Goal: Task Accomplishment & Management: Use online tool/utility

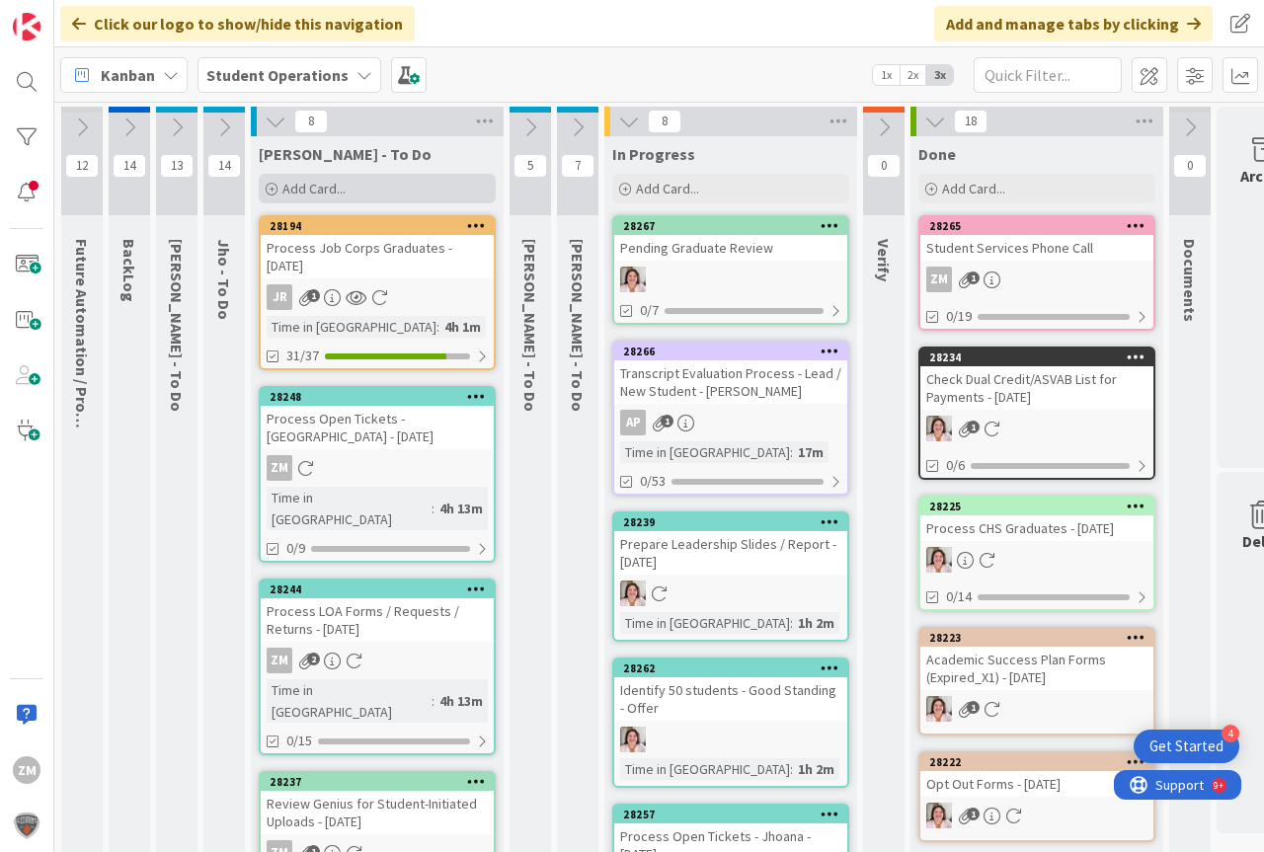
scroll to position [0, 73]
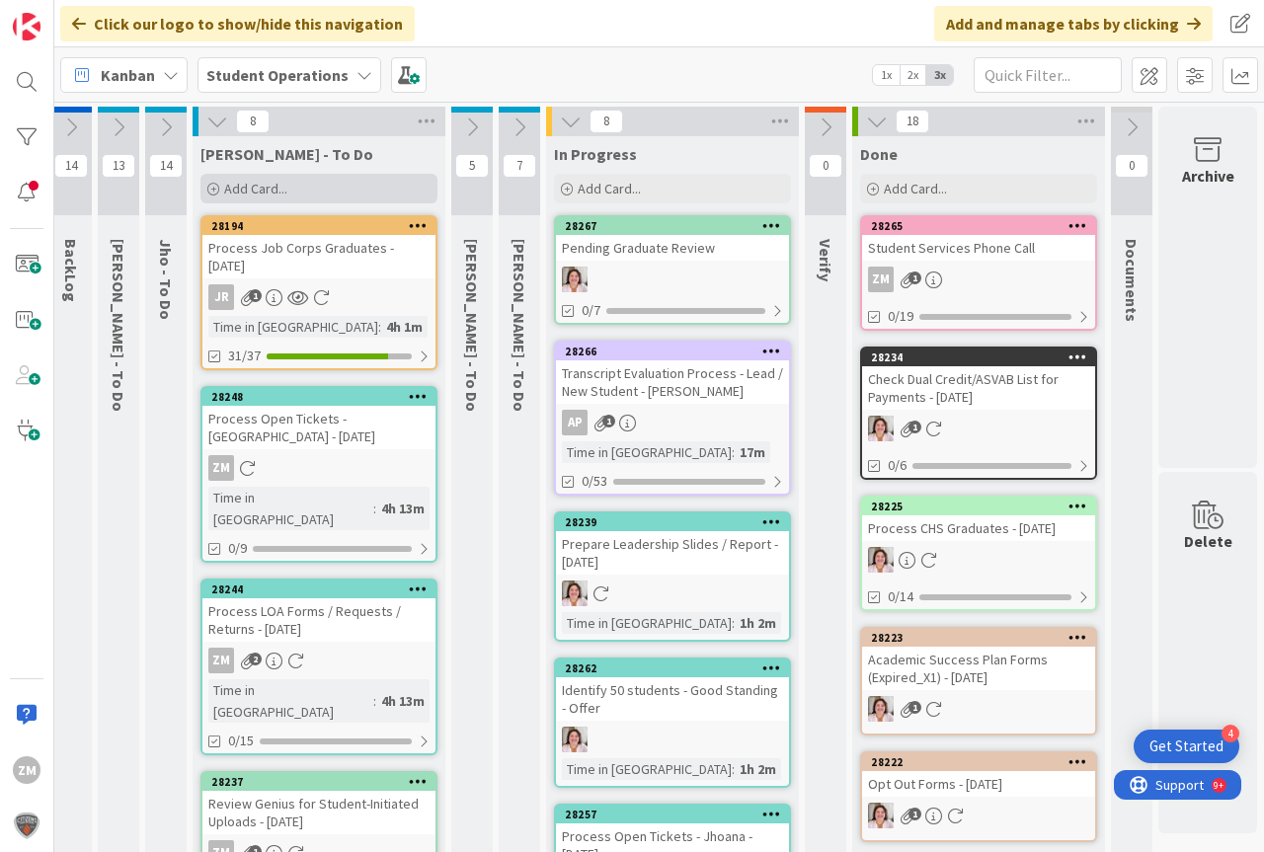
click at [224, 188] on span "Add Card..." at bounding box center [255, 189] width 63 height 18
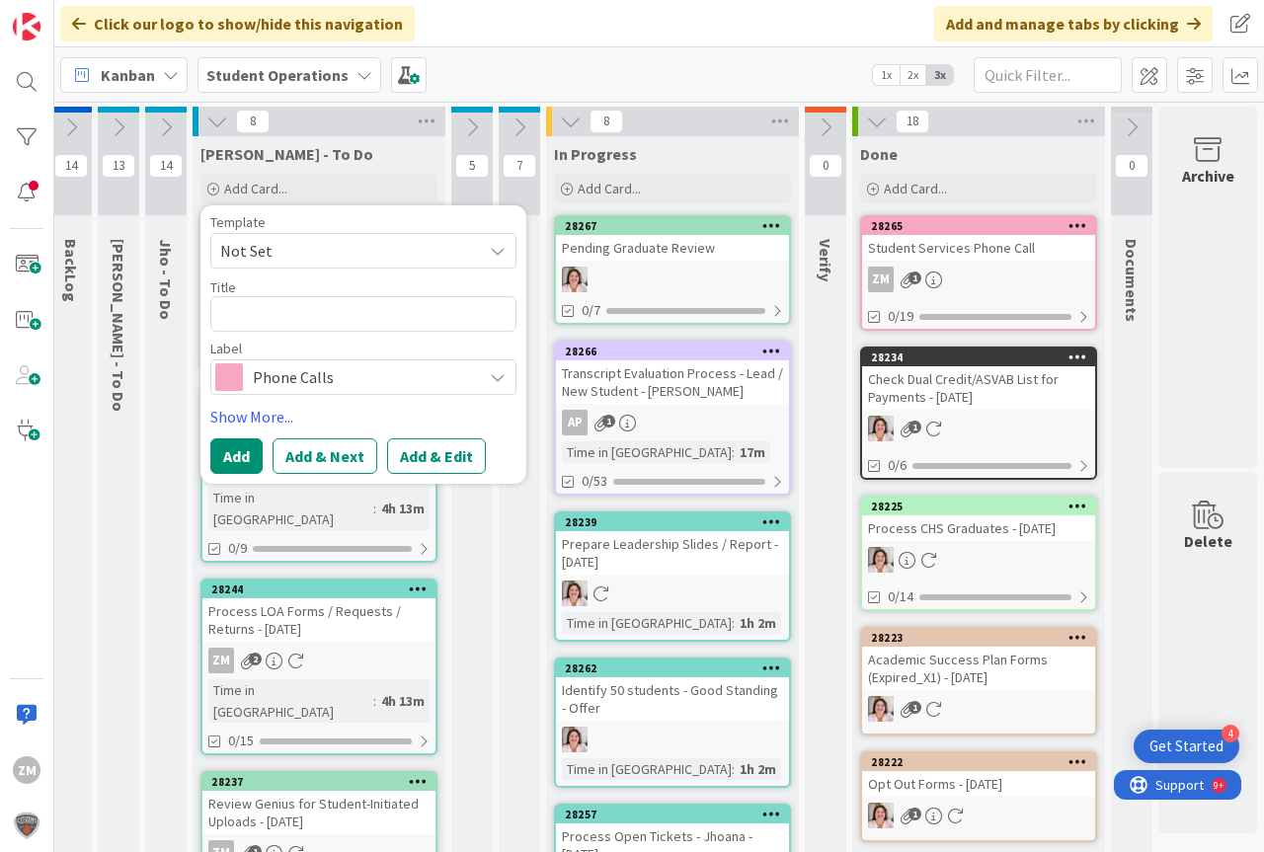
click at [490, 256] on icon at bounding box center [498, 251] width 16 height 16
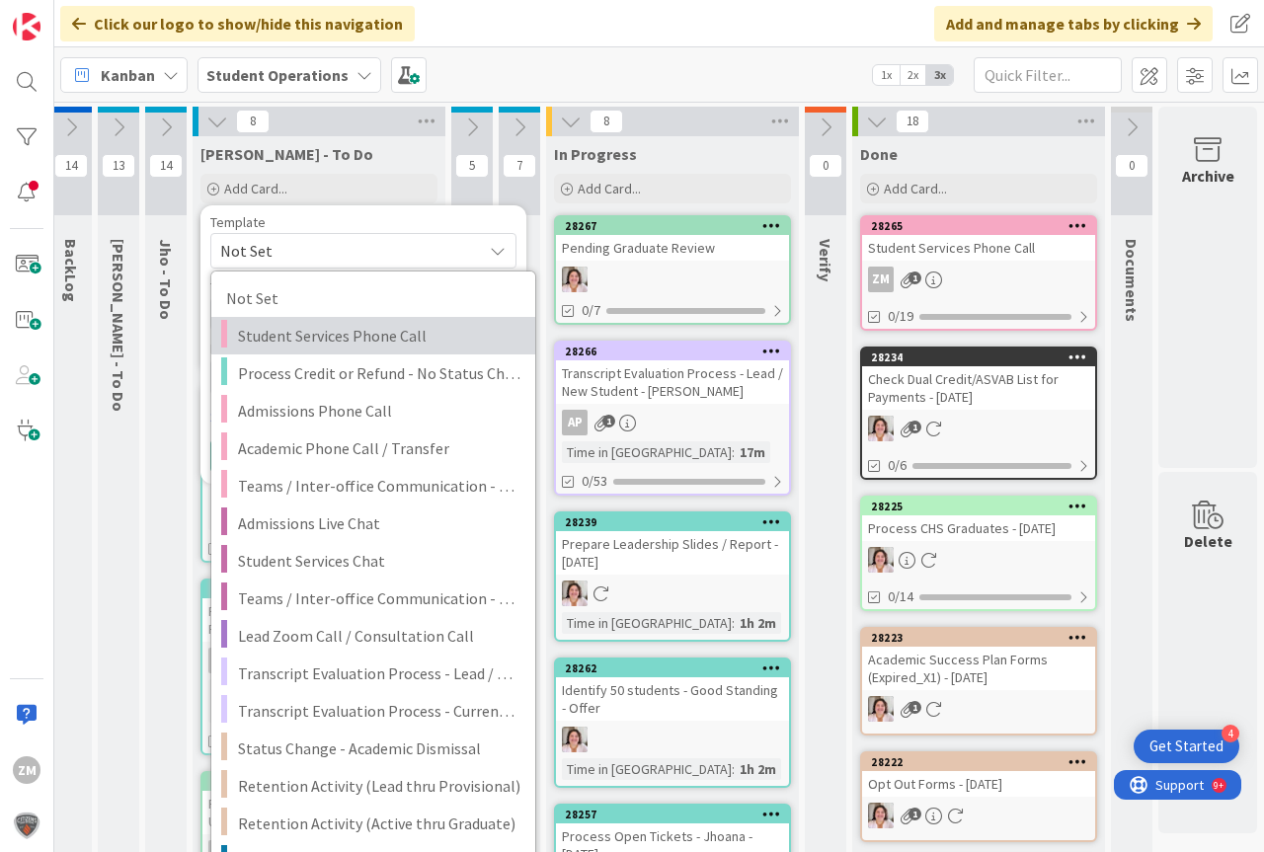
click at [304, 340] on span "Student Services Phone Call" at bounding box center [379, 336] width 282 height 26
type textarea "x"
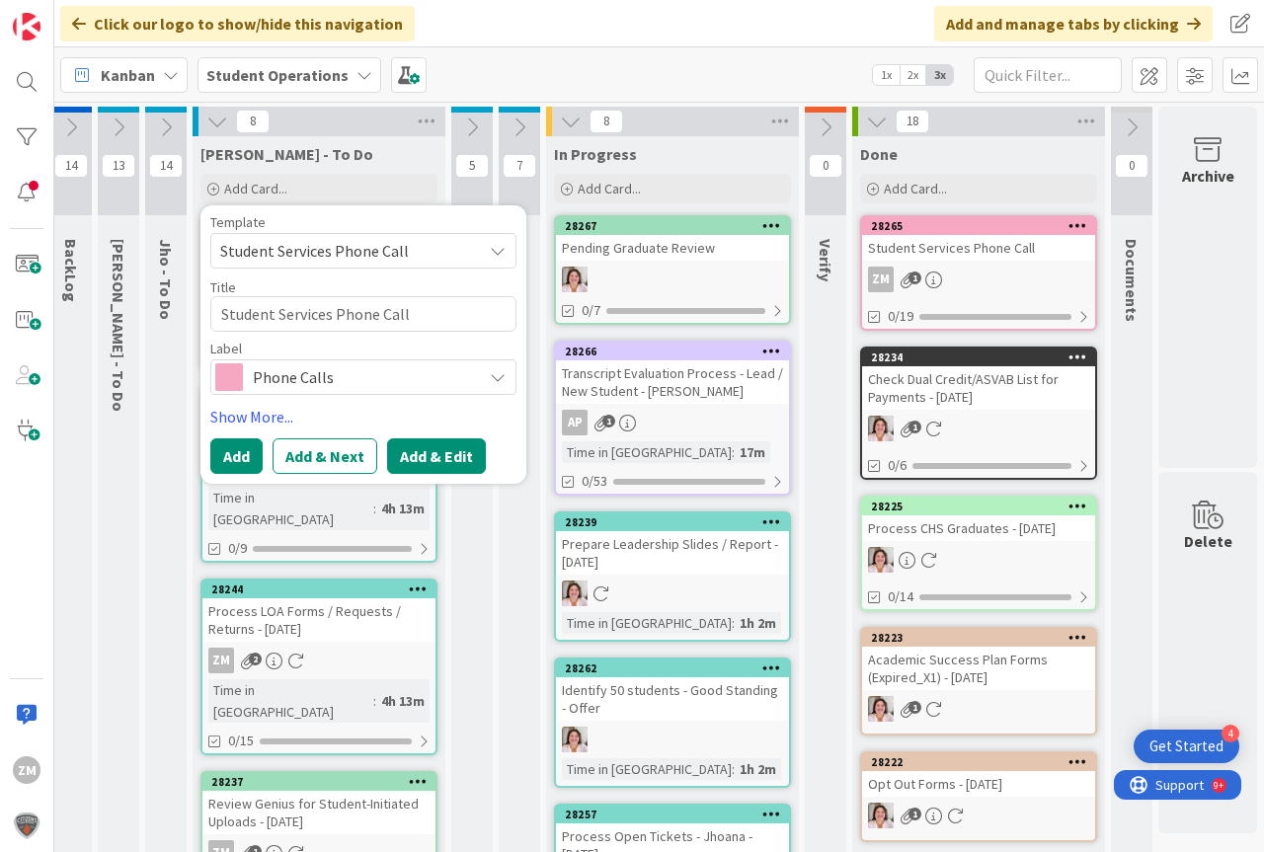
click at [411, 465] on button "Add & Edit" at bounding box center [436, 456] width 99 height 36
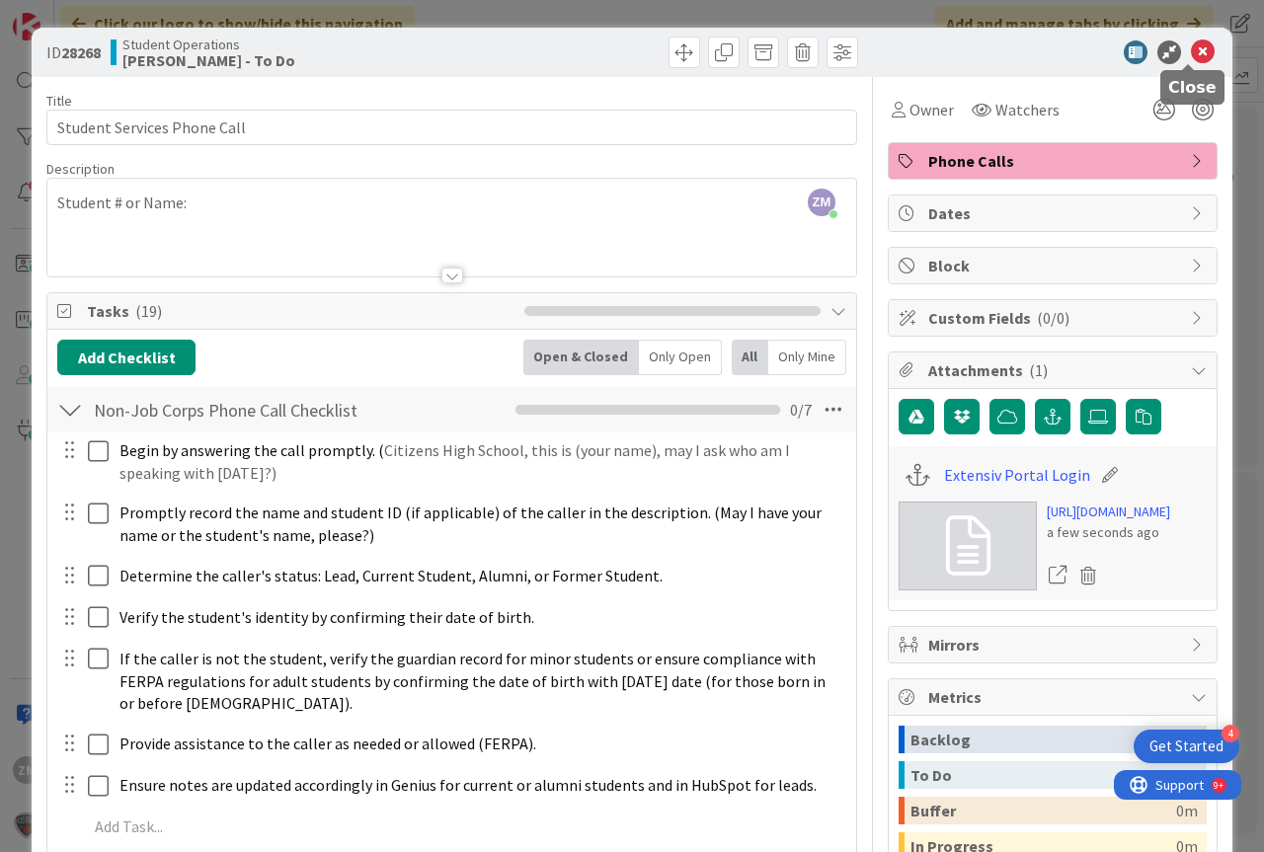
click at [1191, 53] on icon at bounding box center [1203, 52] width 24 height 24
click at [1192, 55] on div "Kanban Student Operations 1x 2x 3x" at bounding box center [659, 74] width 1210 height 54
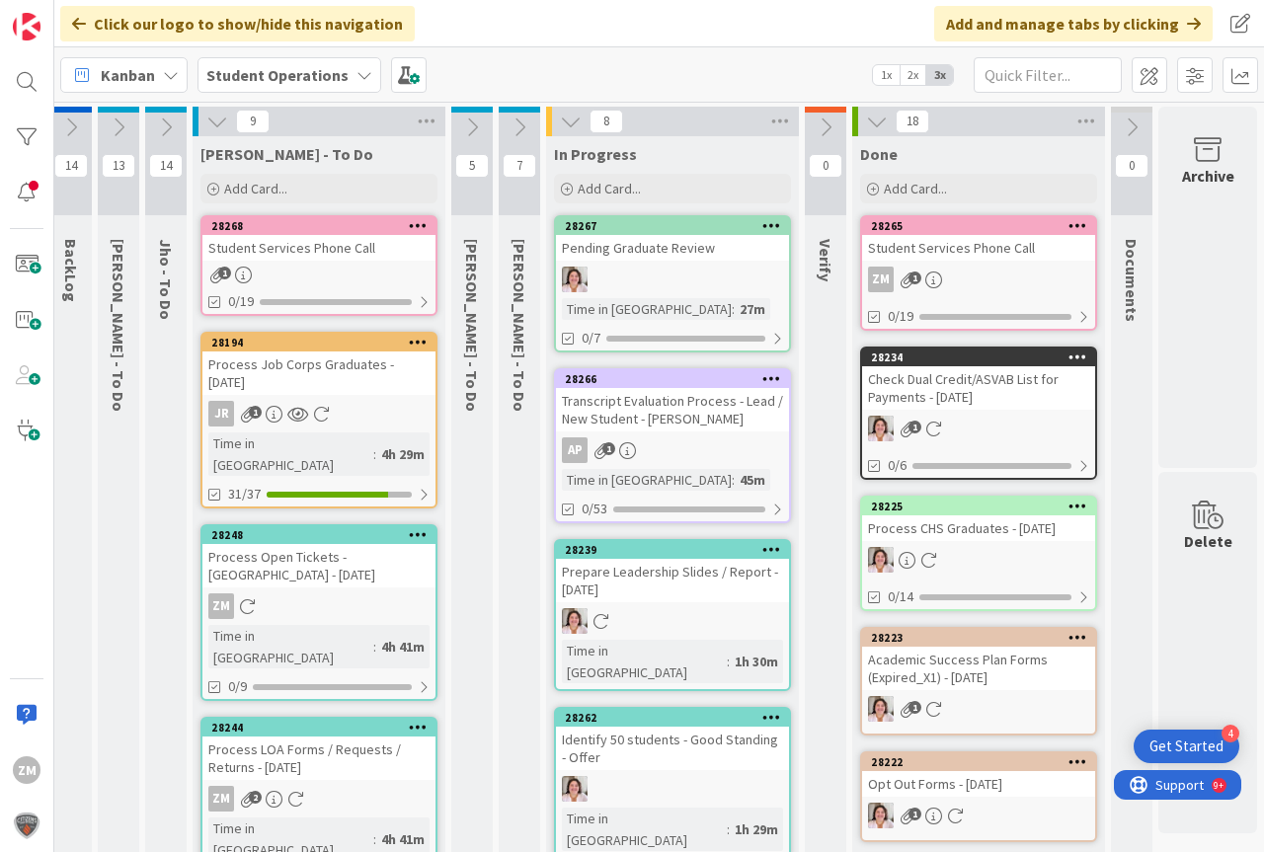
click at [409, 227] on icon at bounding box center [418, 225] width 19 height 14
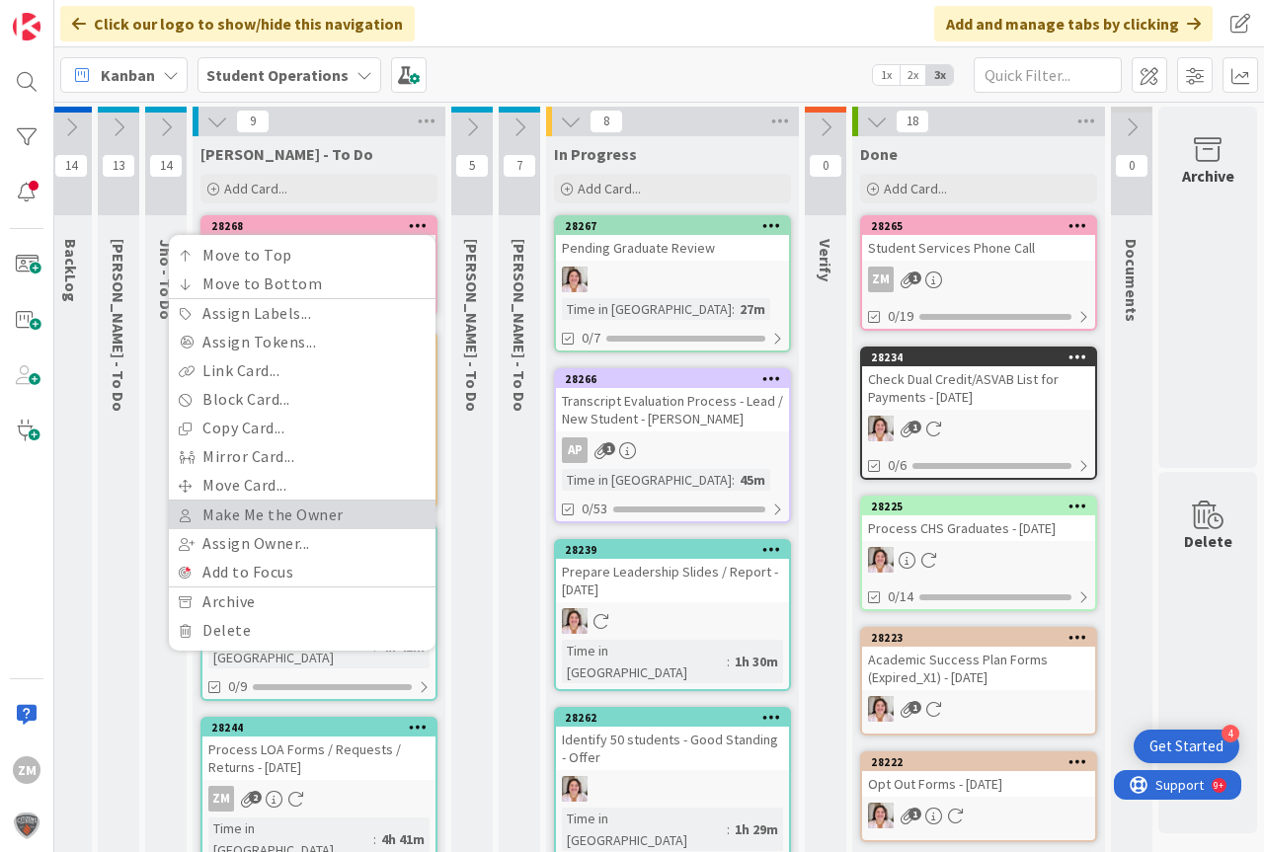
drag, startPoint x: 227, startPoint y: 519, endPoint x: 235, endPoint y: 508, distance: 14.2
click at [229, 518] on link "Make Me the Owner" at bounding box center [302, 515] width 267 height 29
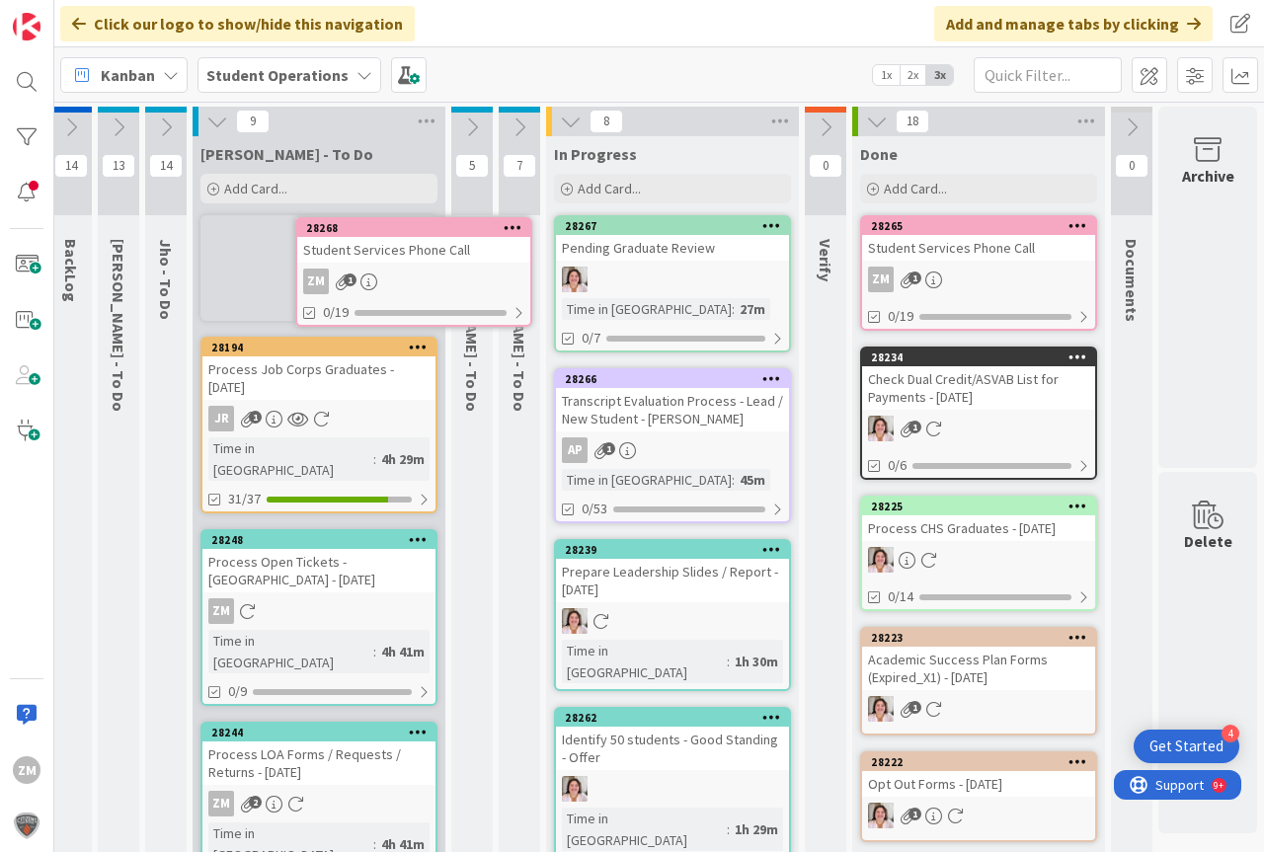
scroll to position [0, 64]
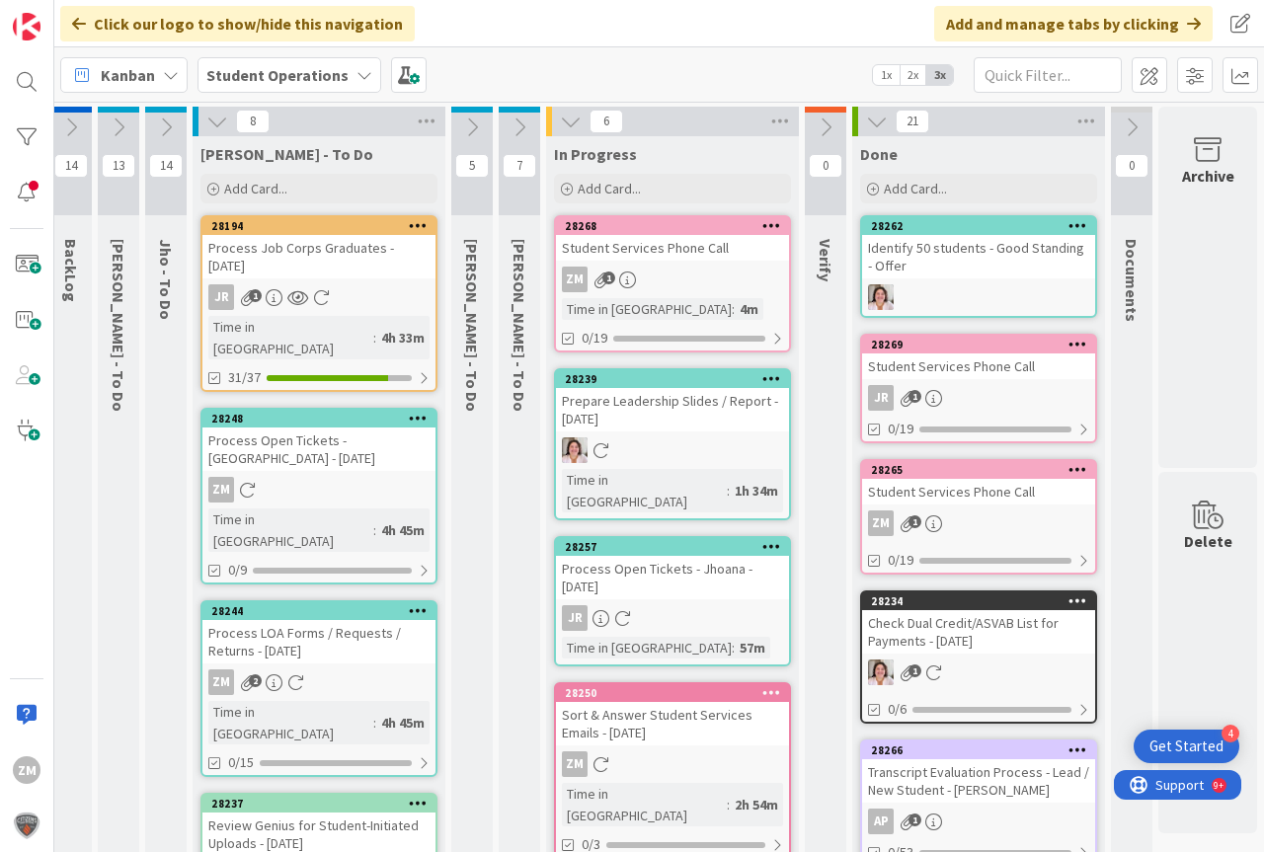
click at [648, 273] on div "ZM 1" at bounding box center [672, 280] width 233 height 26
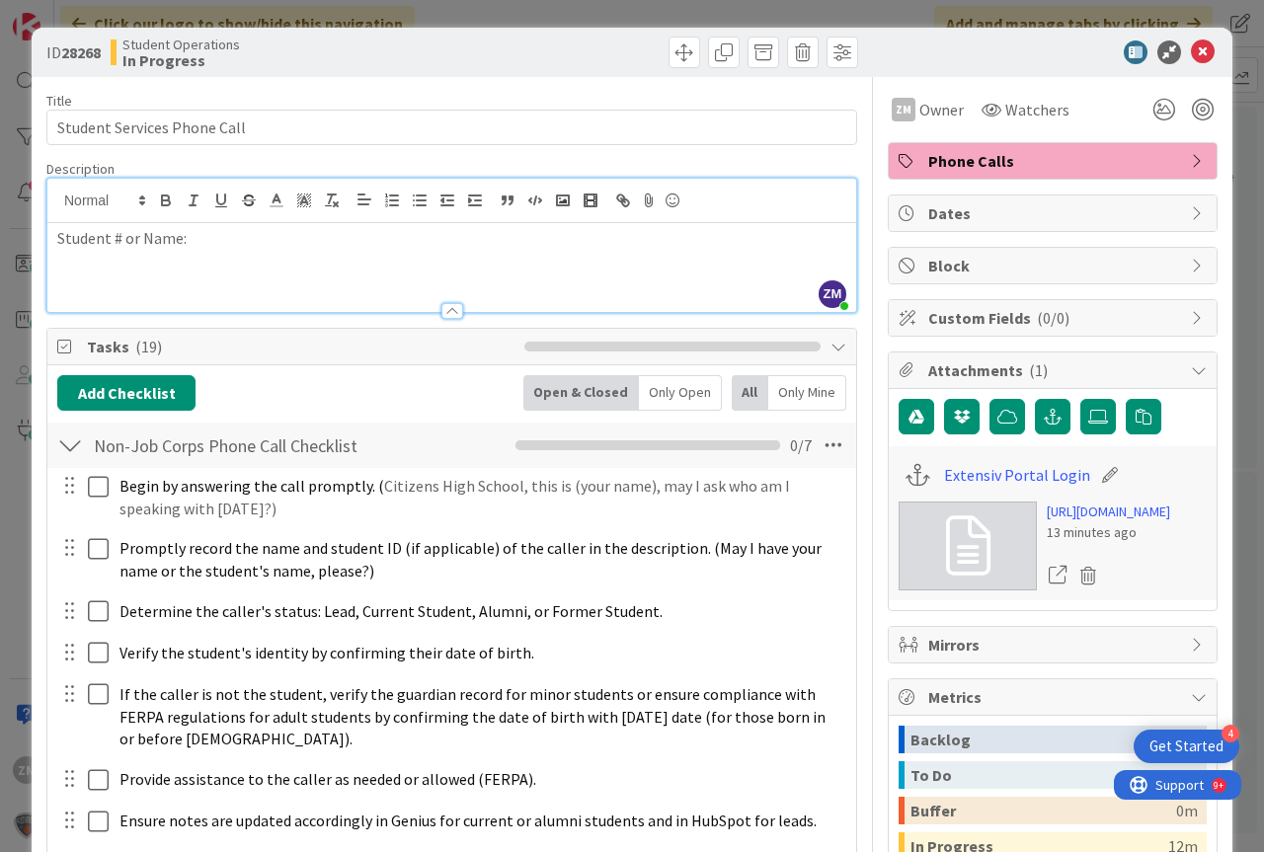
click at [209, 213] on div "ZM [PERSON_NAME] just joined Student # or Name:" at bounding box center [451, 245] width 809 height 133
click at [307, 235] on p "Student # or Name: [PERSON_NAME]" at bounding box center [451, 238] width 789 height 23
click at [1191, 49] on icon at bounding box center [1203, 52] width 24 height 24
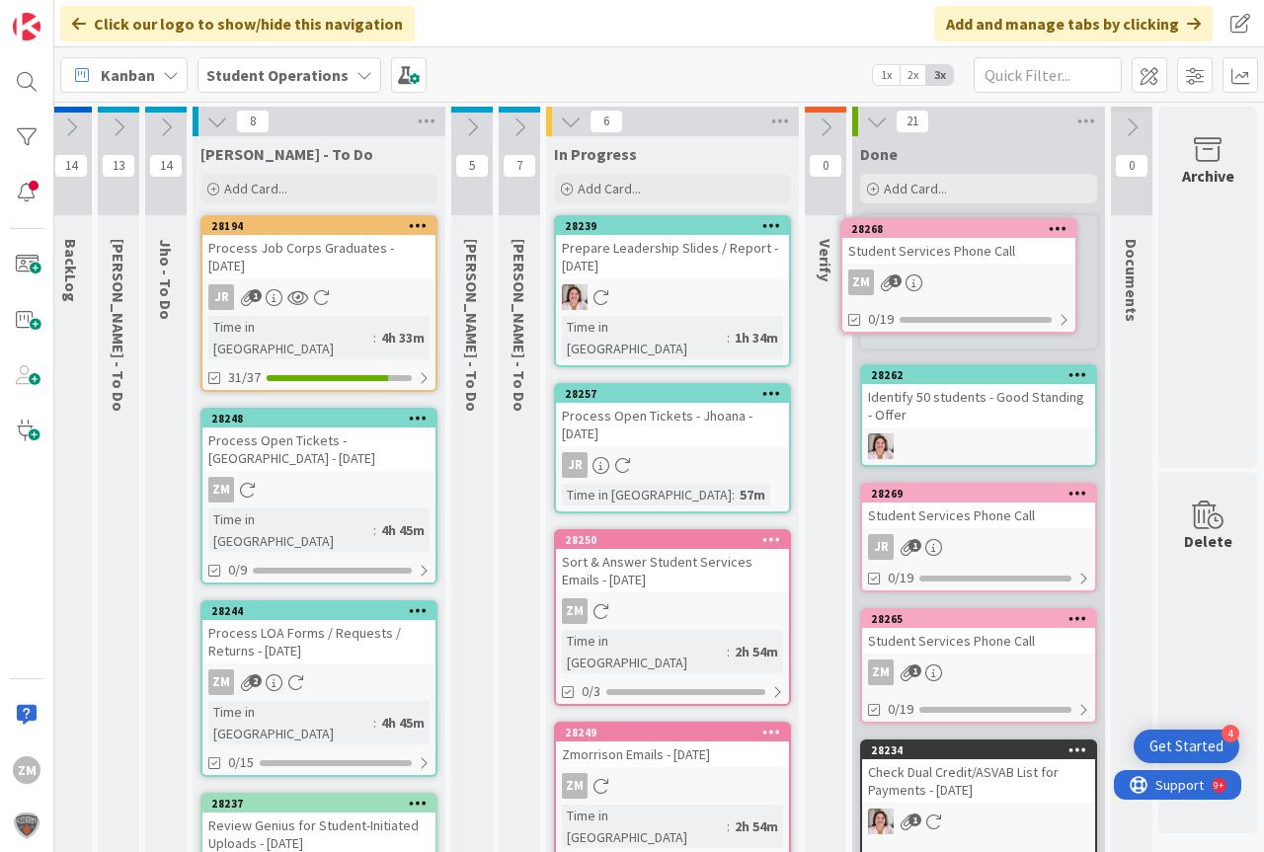
scroll to position [0, 73]
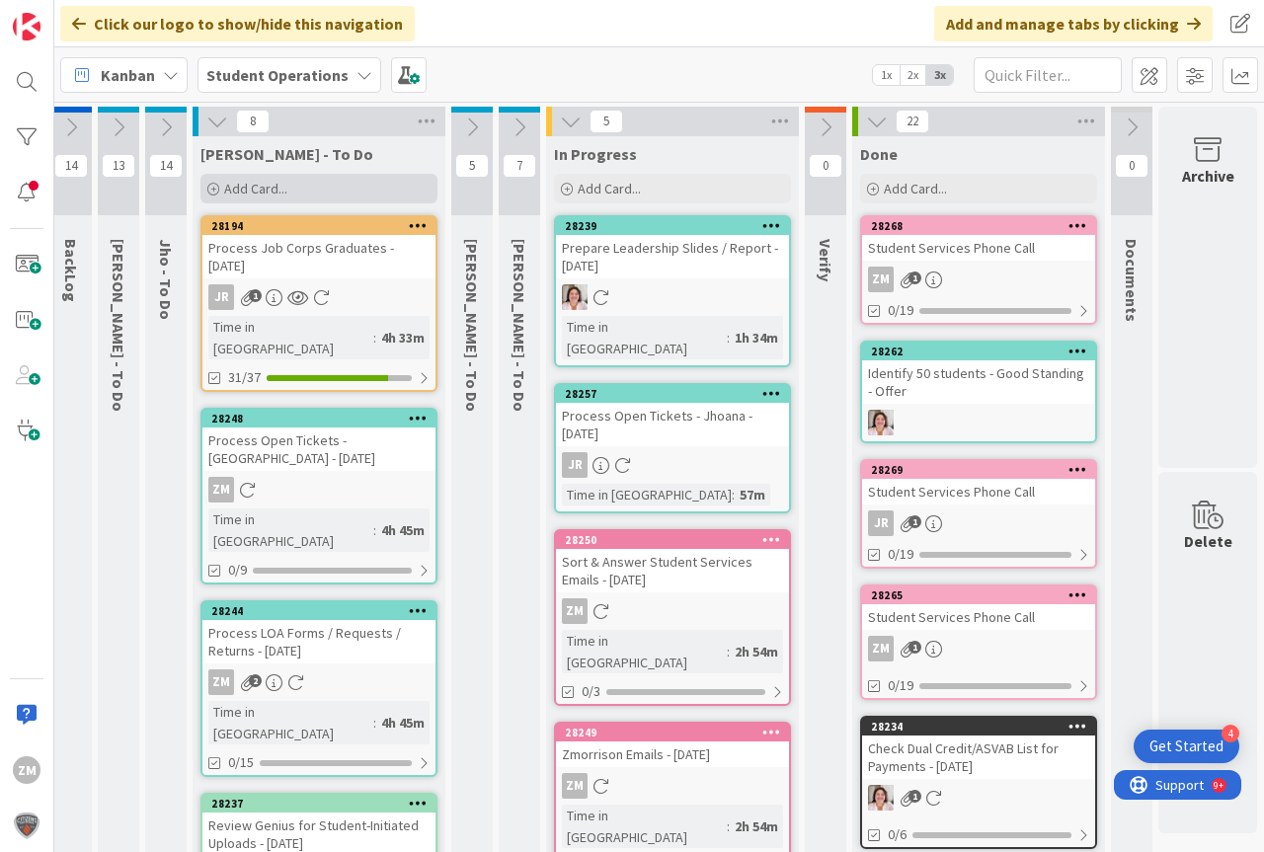
click at [232, 184] on span "Add Card..." at bounding box center [255, 189] width 63 height 18
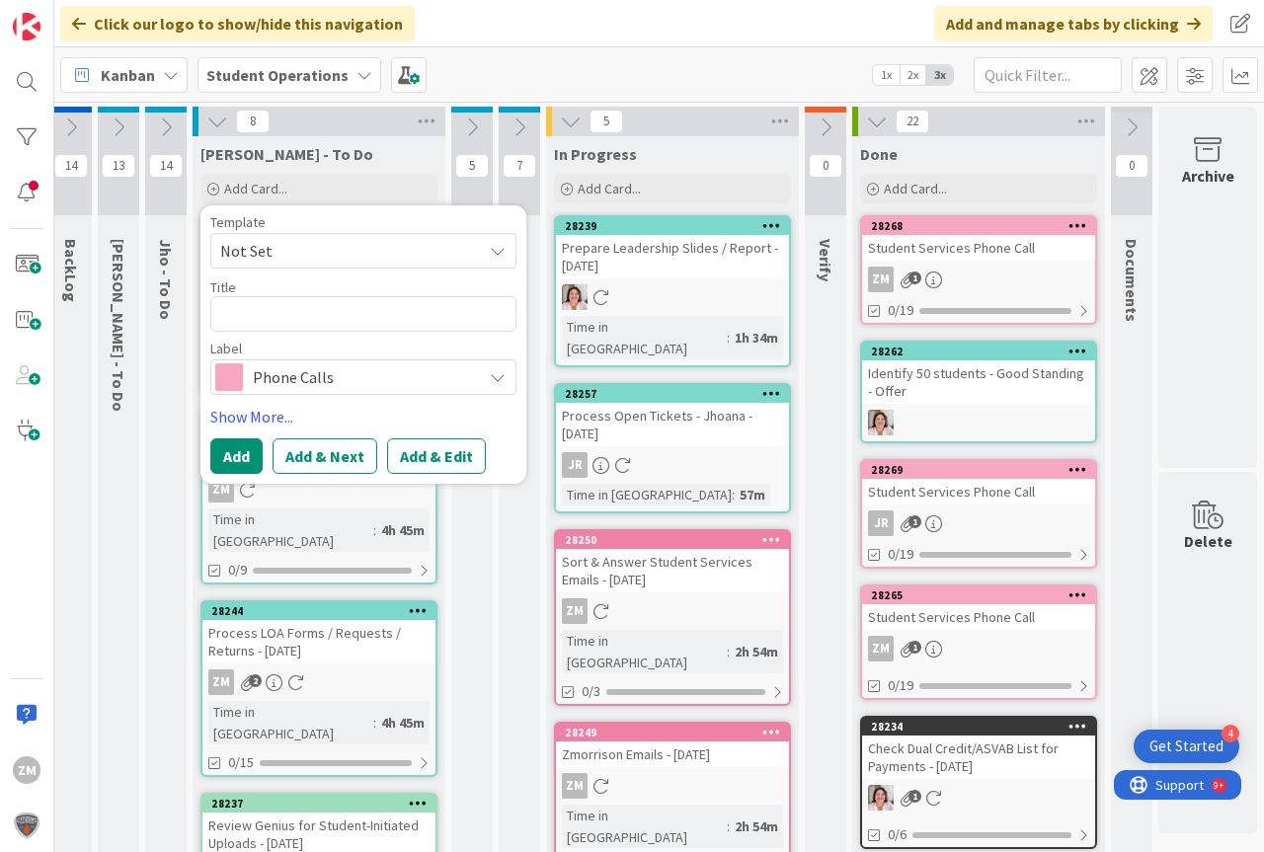
click at [490, 251] on icon at bounding box center [498, 251] width 16 height 16
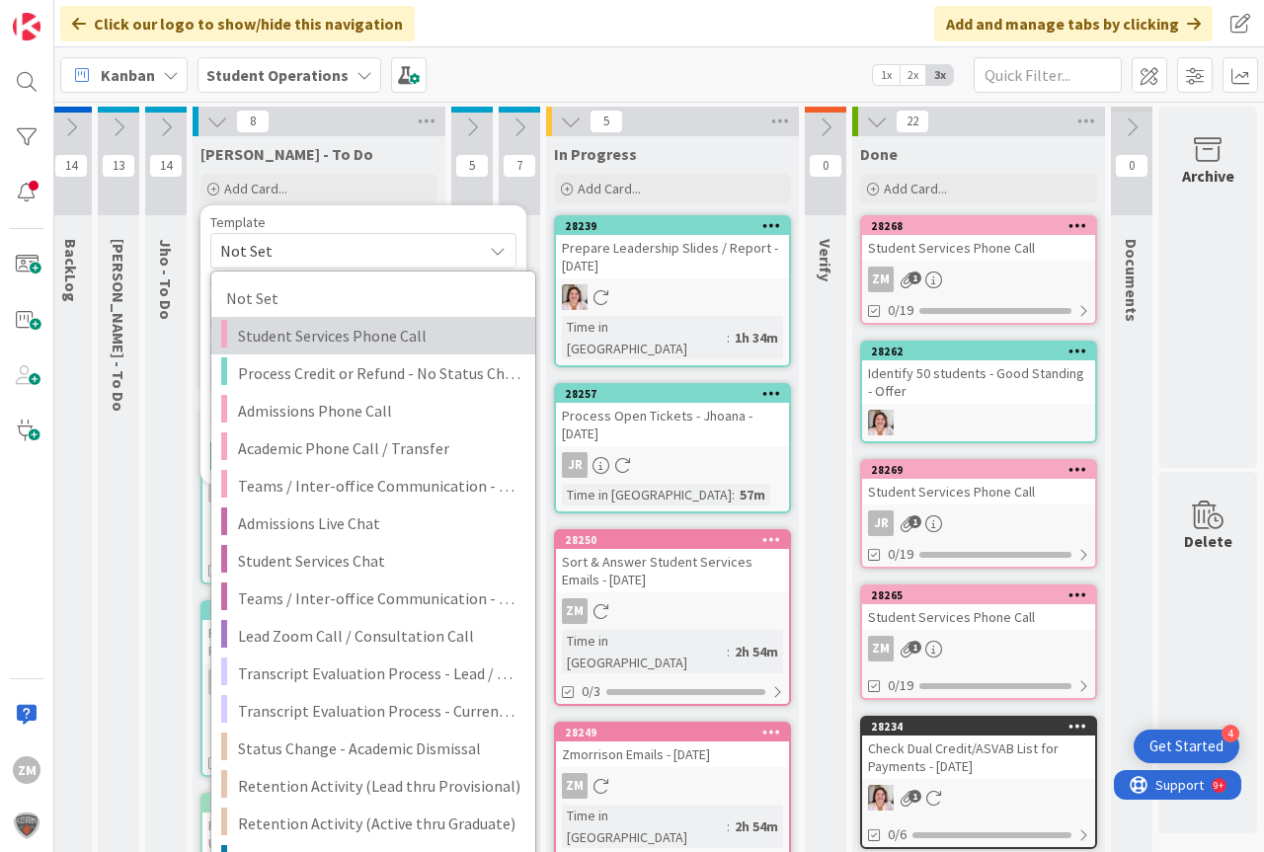
click at [262, 340] on span "Student Services Phone Call" at bounding box center [379, 336] width 282 height 26
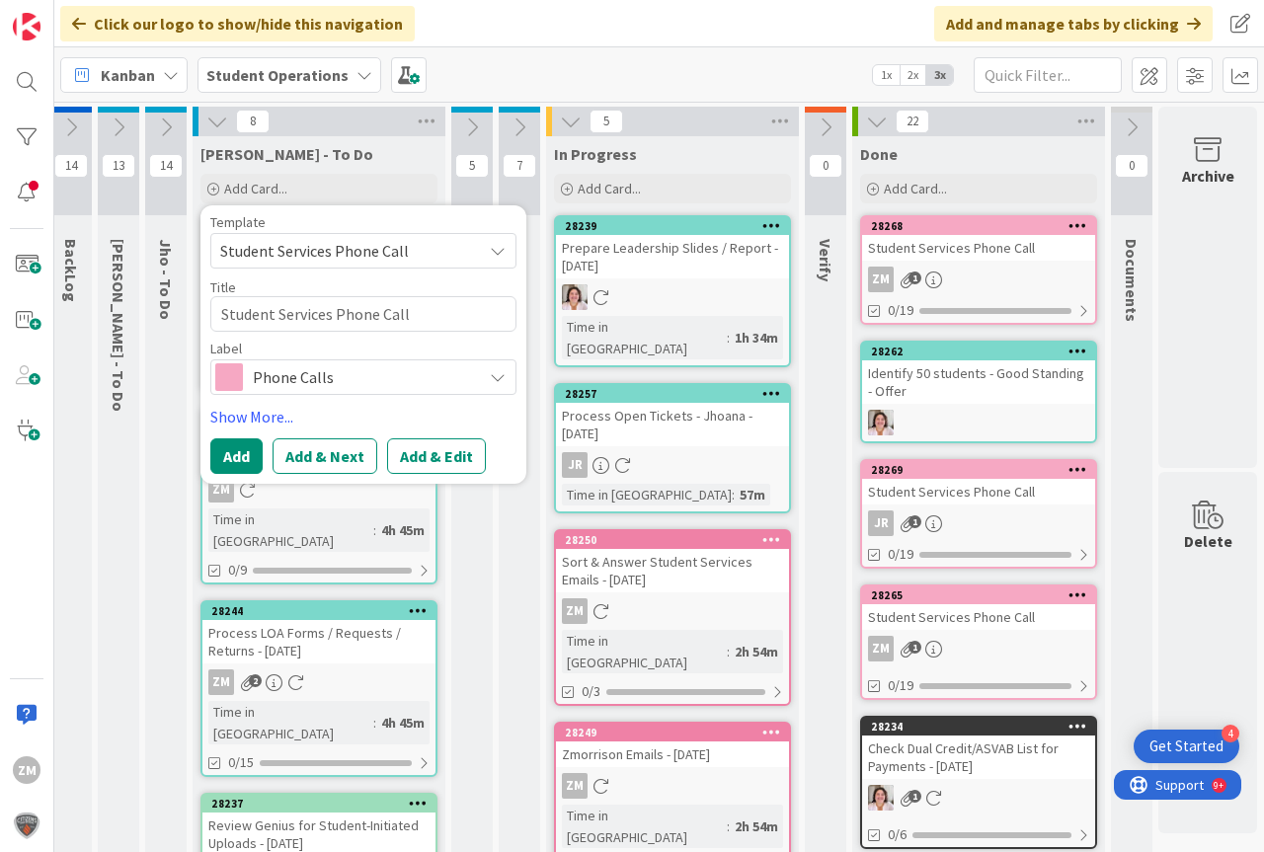
click at [421, 460] on button "Add & Edit" at bounding box center [436, 456] width 99 height 36
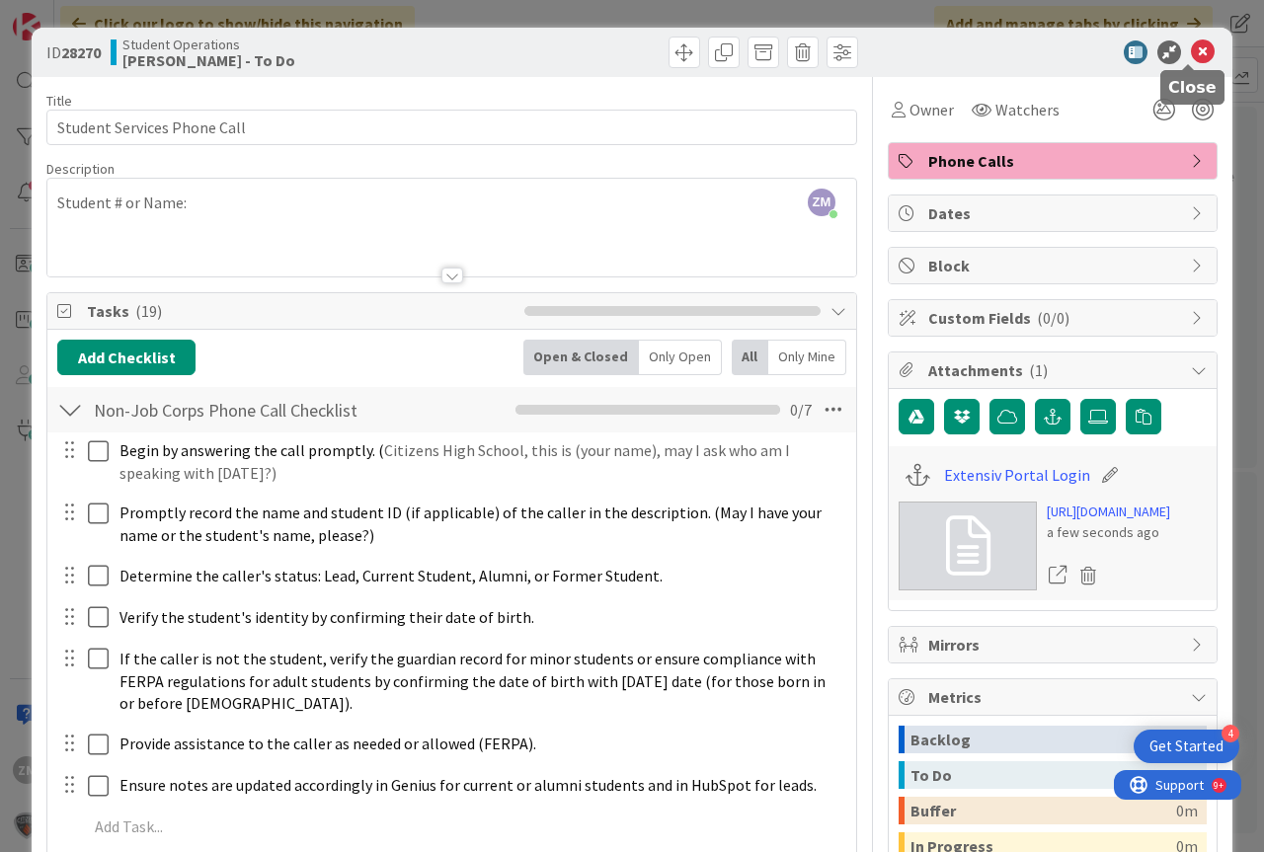
drag, startPoint x: 1191, startPoint y: 47, endPoint x: 1173, endPoint y: 48, distance: 17.8
click at [1191, 47] on icon at bounding box center [1203, 52] width 24 height 24
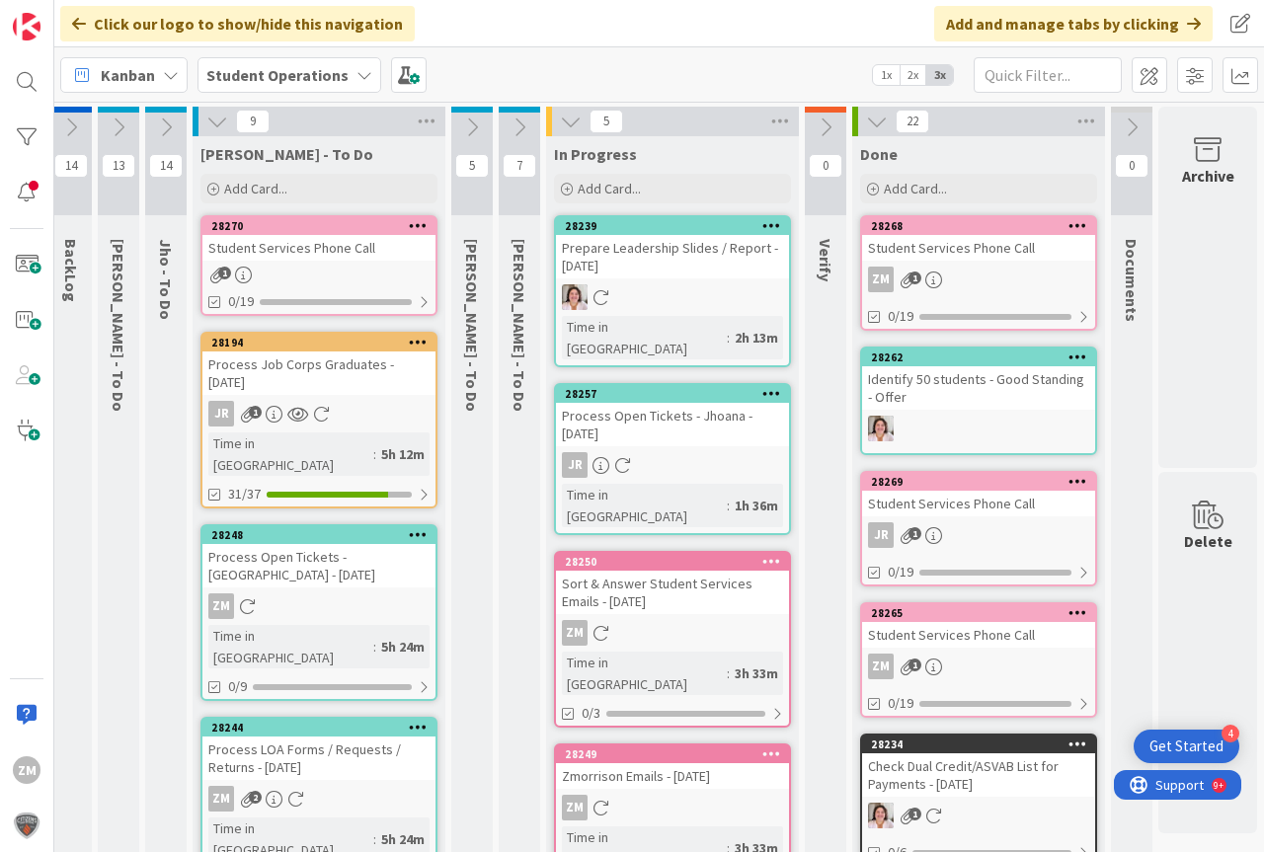
click at [409, 223] on icon at bounding box center [418, 225] width 19 height 14
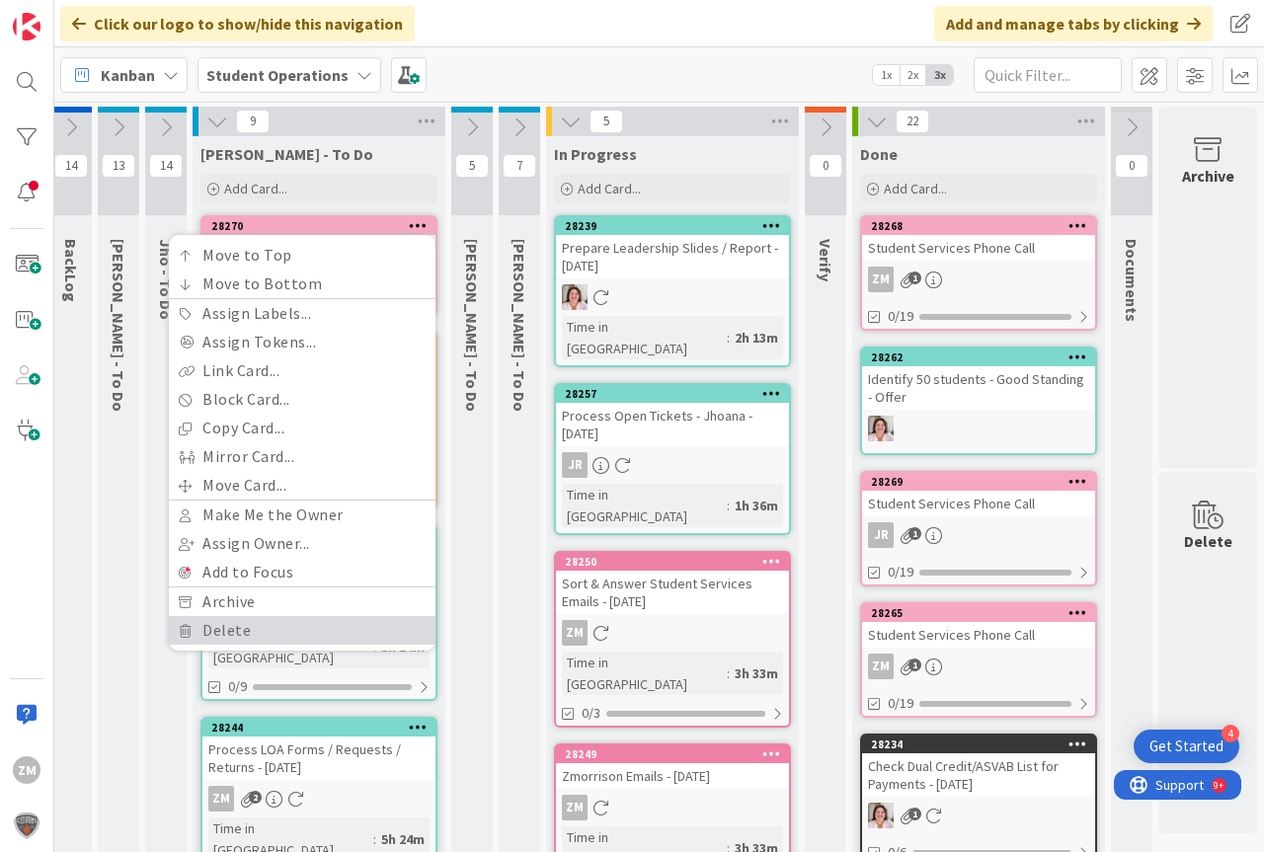
click at [201, 623] on link "Delete" at bounding box center [302, 630] width 267 height 29
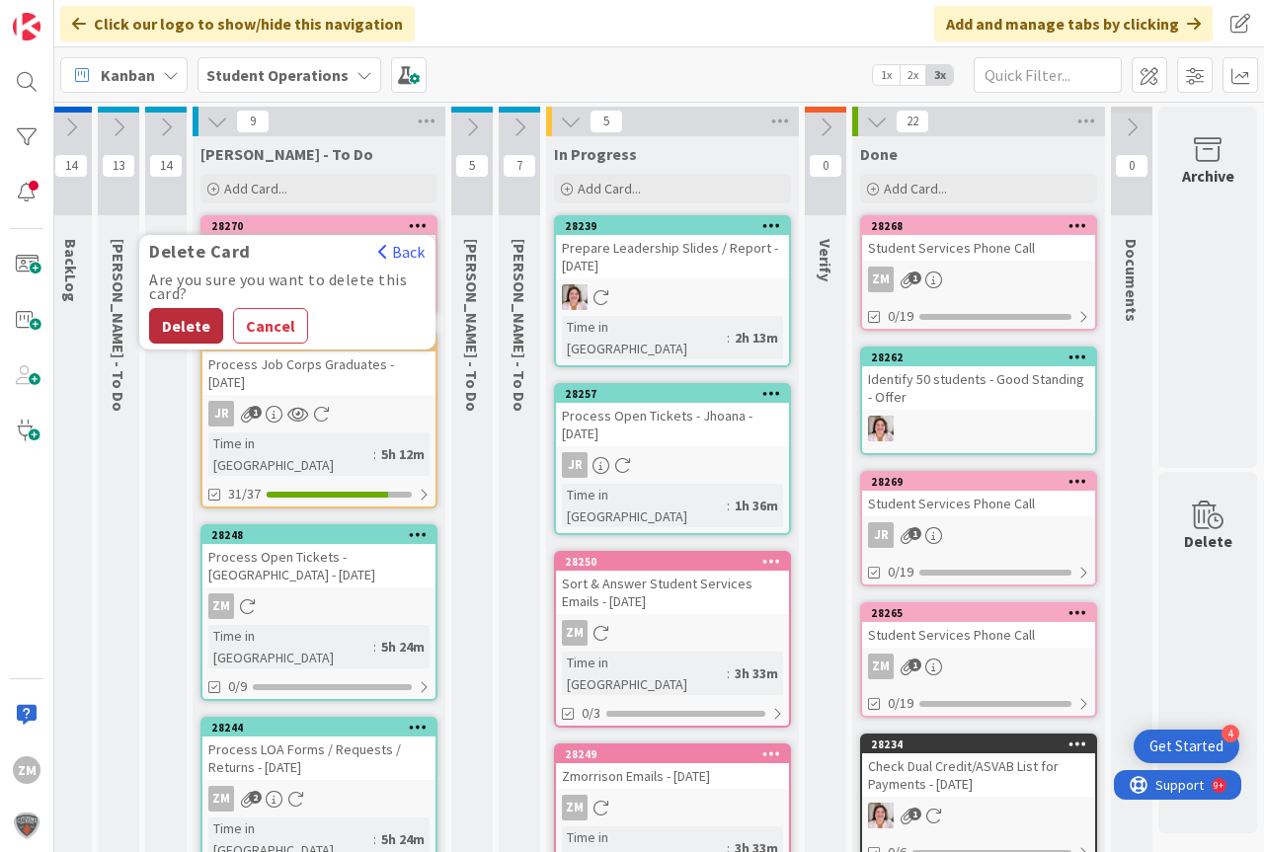
click at [176, 326] on button "Delete" at bounding box center [186, 326] width 74 height 36
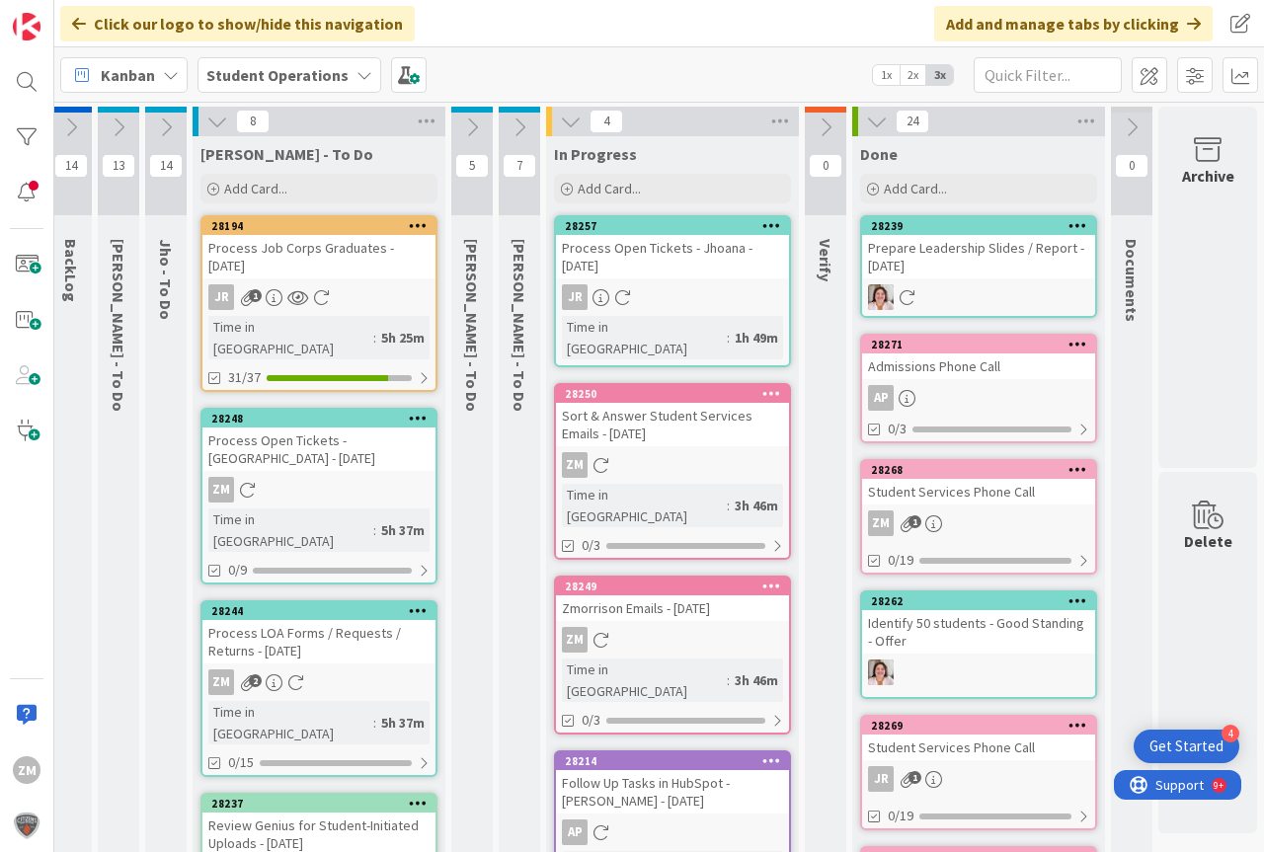
scroll to position [0, 49]
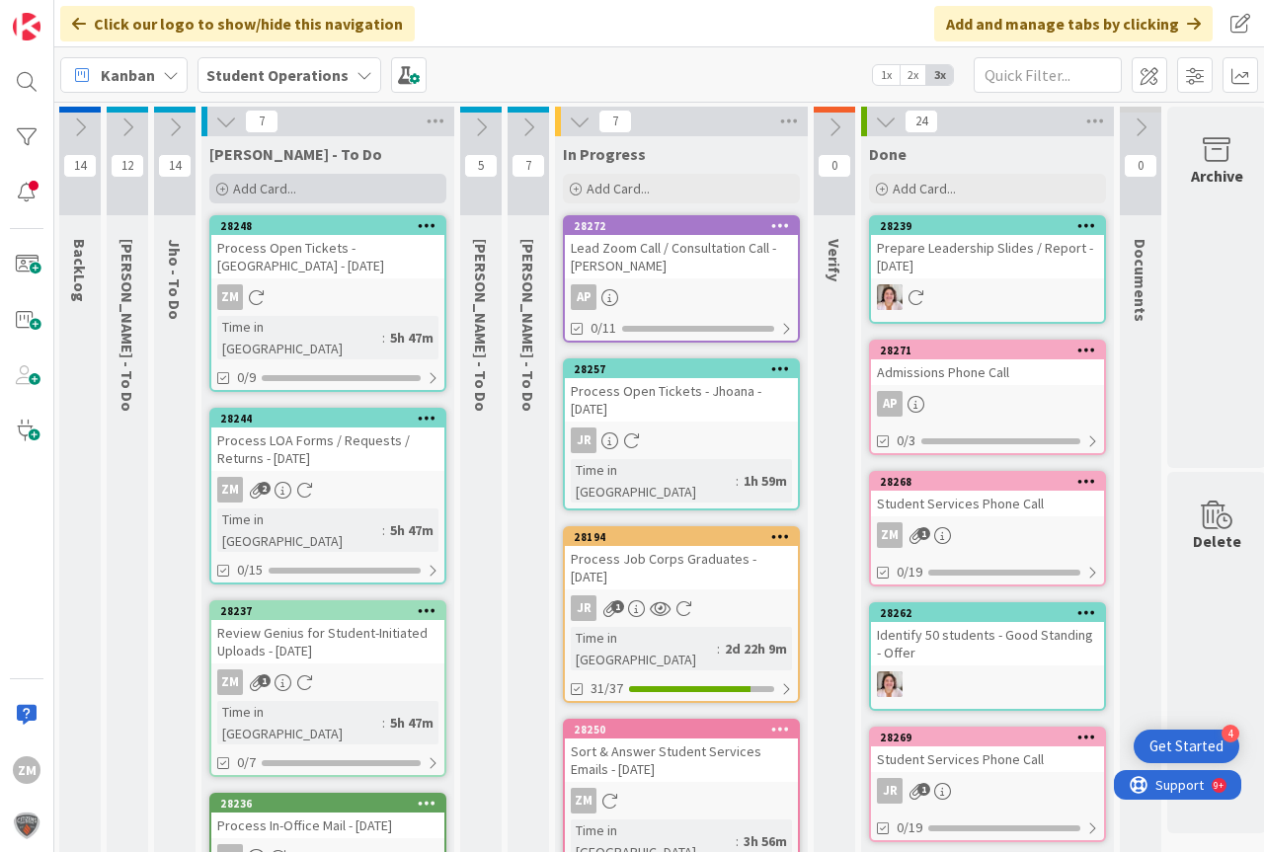
click at [272, 193] on span "Add Card..." at bounding box center [264, 189] width 63 height 18
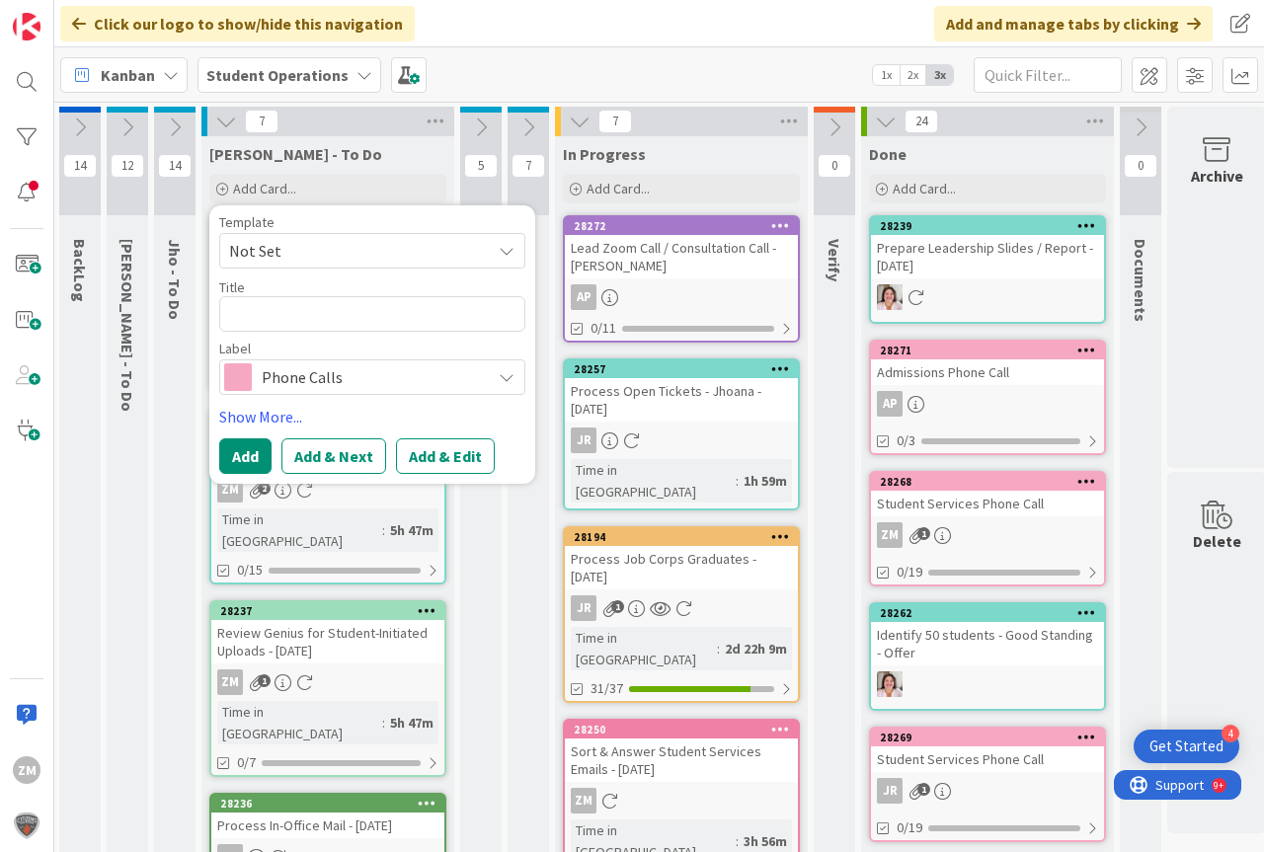
click at [508, 249] on icon at bounding box center [507, 251] width 16 height 16
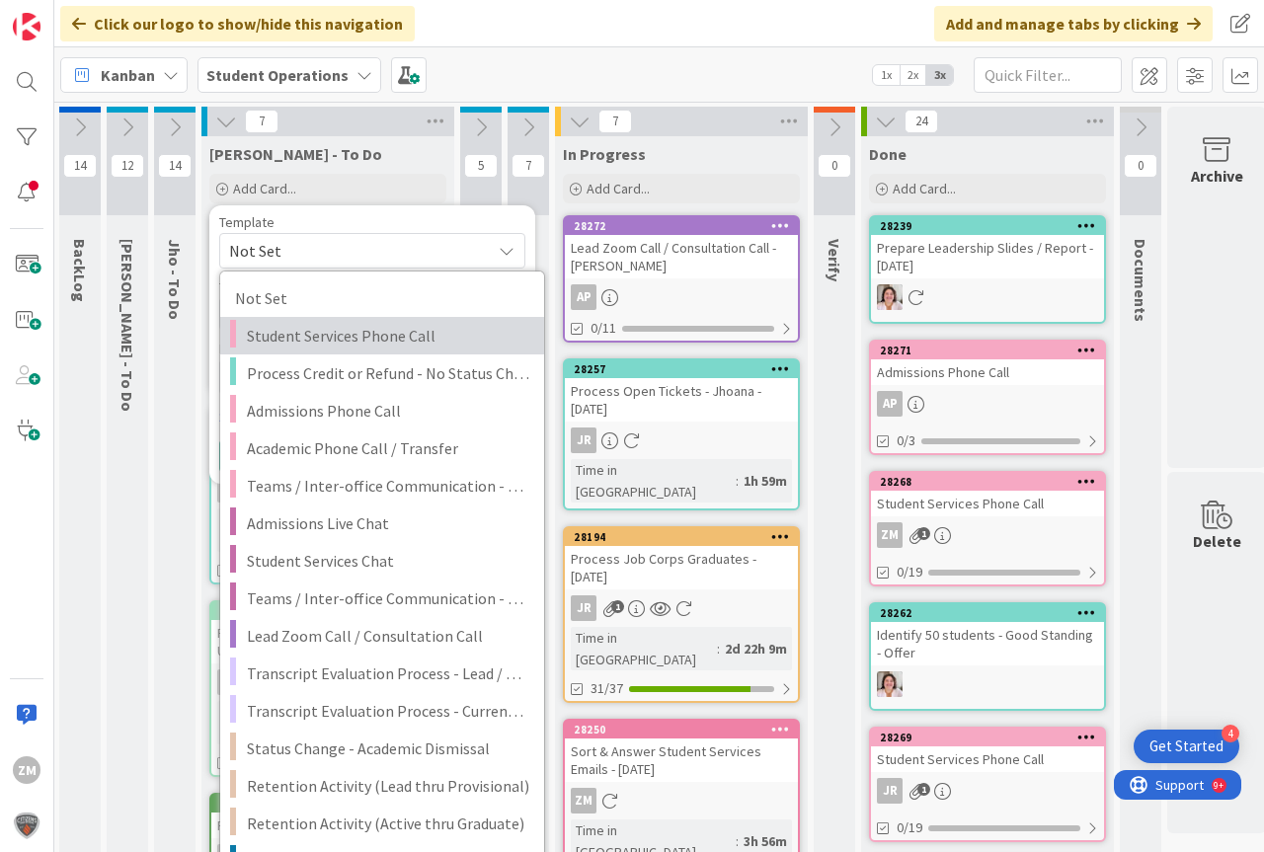
click at [356, 334] on span "Student Services Phone Call" at bounding box center [388, 336] width 282 height 26
type textarea "x"
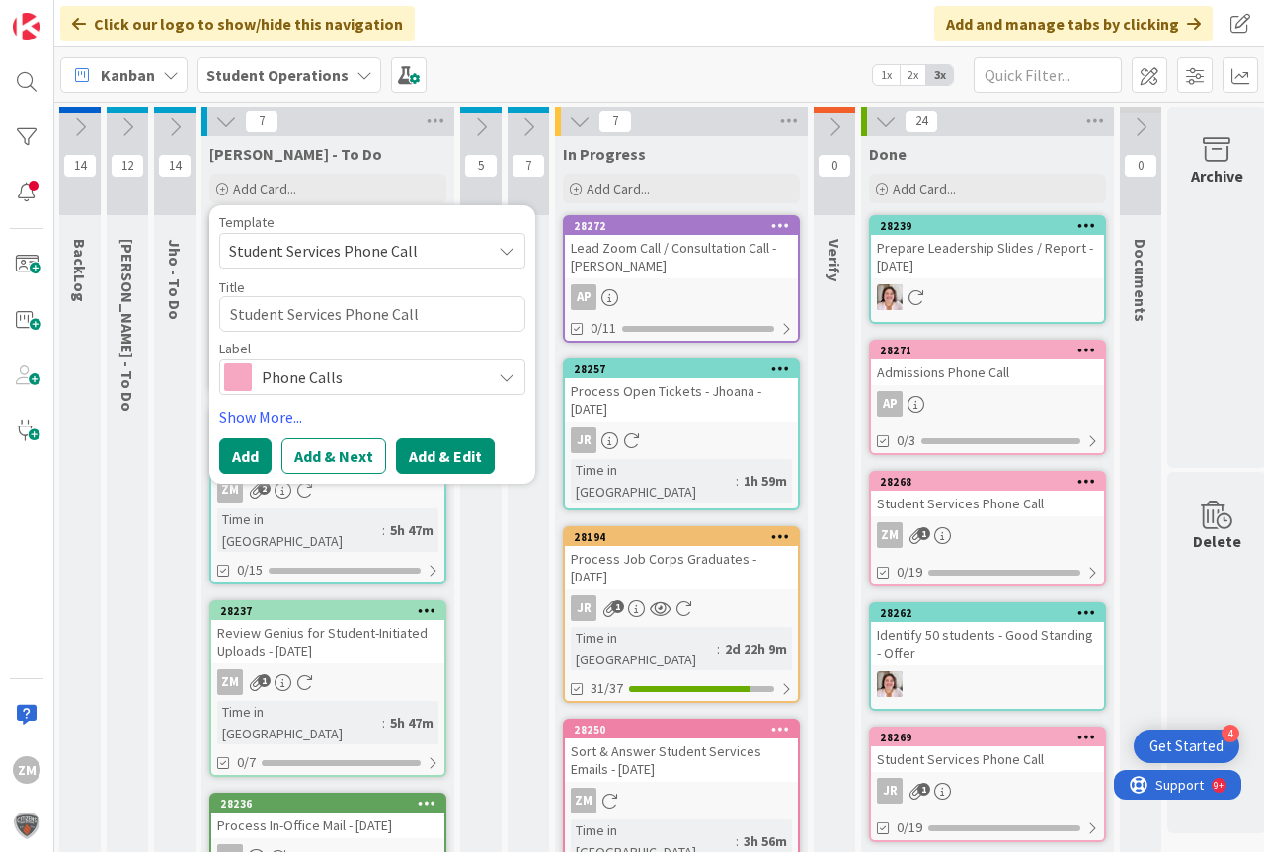
click at [458, 462] on button "Add & Edit" at bounding box center [445, 456] width 99 height 36
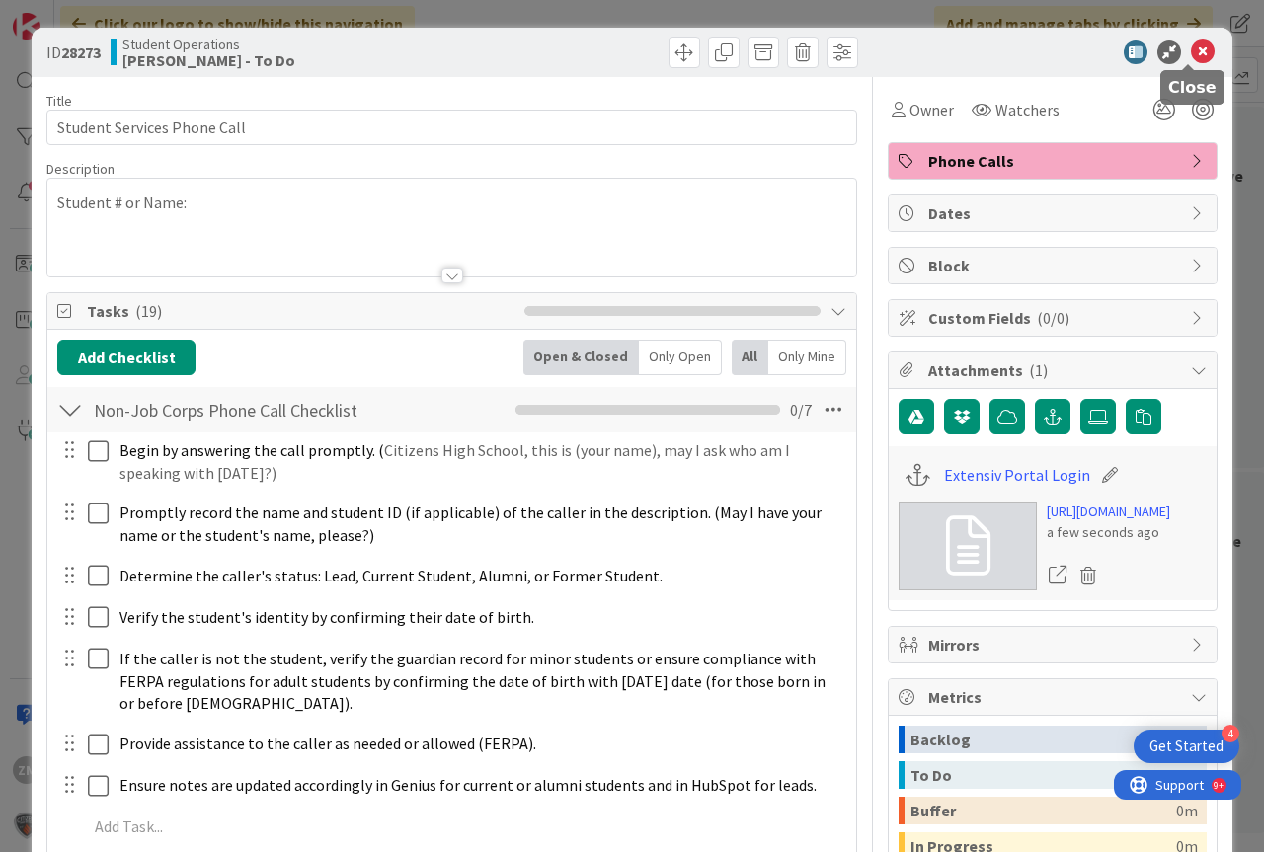
click at [1191, 48] on icon at bounding box center [1203, 52] width 24 height 24
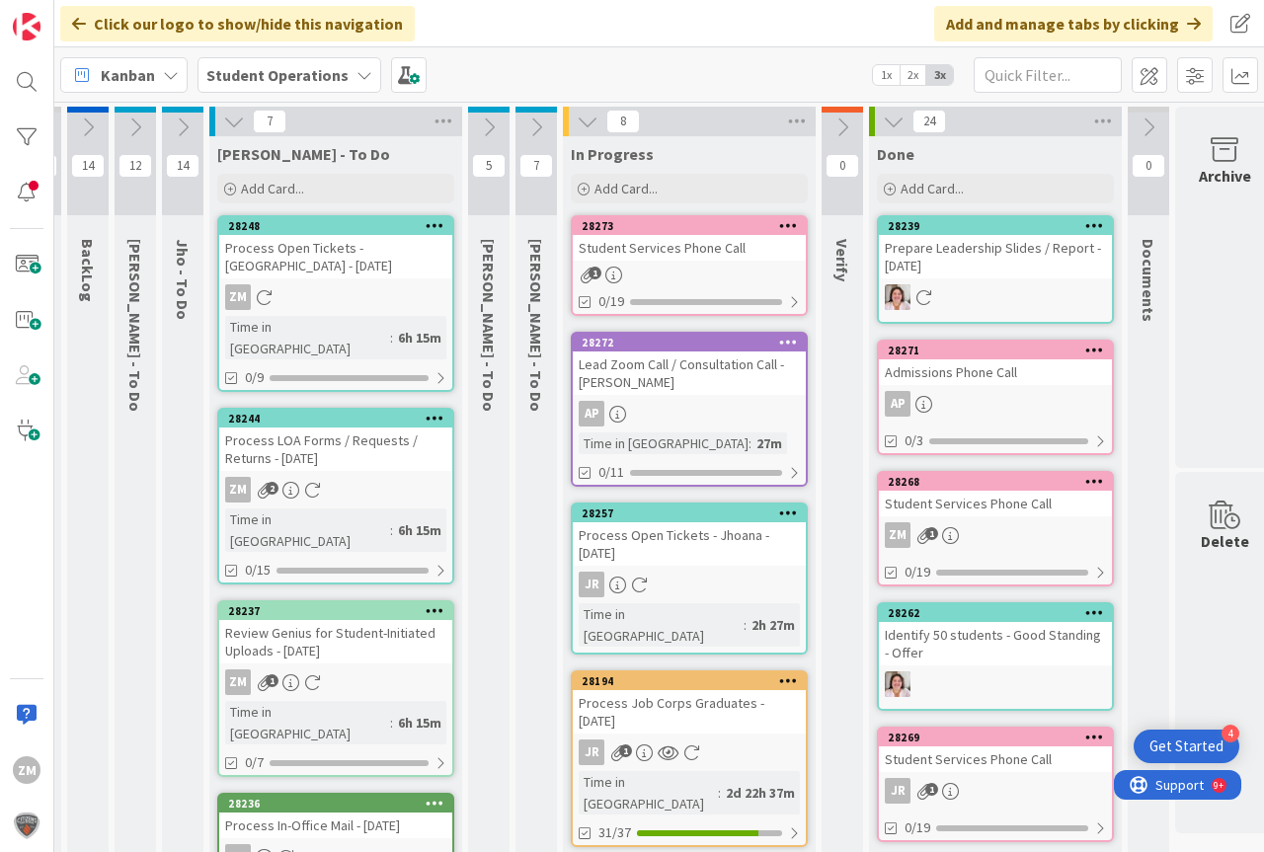
click at [784, 223] on icon at bounding box center [788, 225] width 19 height 14
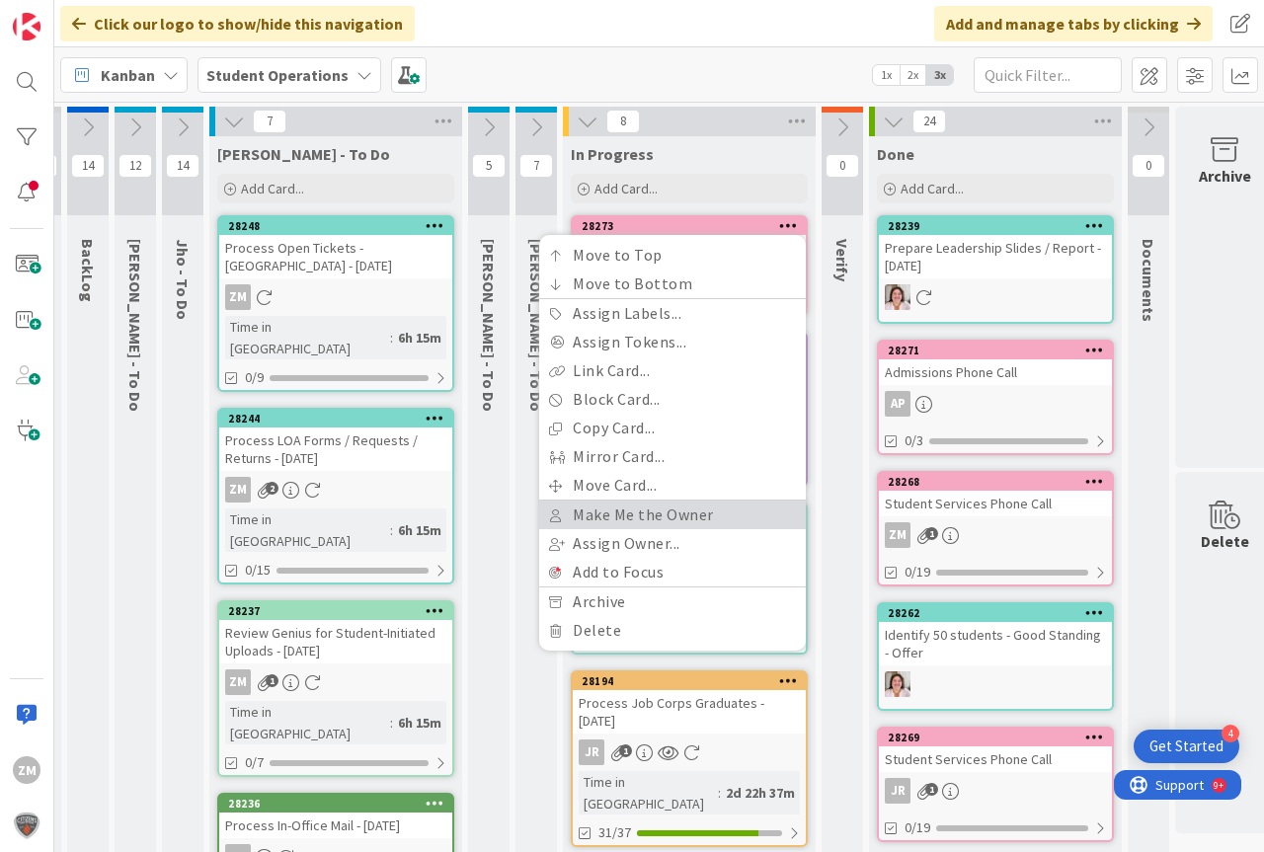
click at [616, 516] on link "Make Me the Owner" at bounding box center [672, 515] width 267 height 29
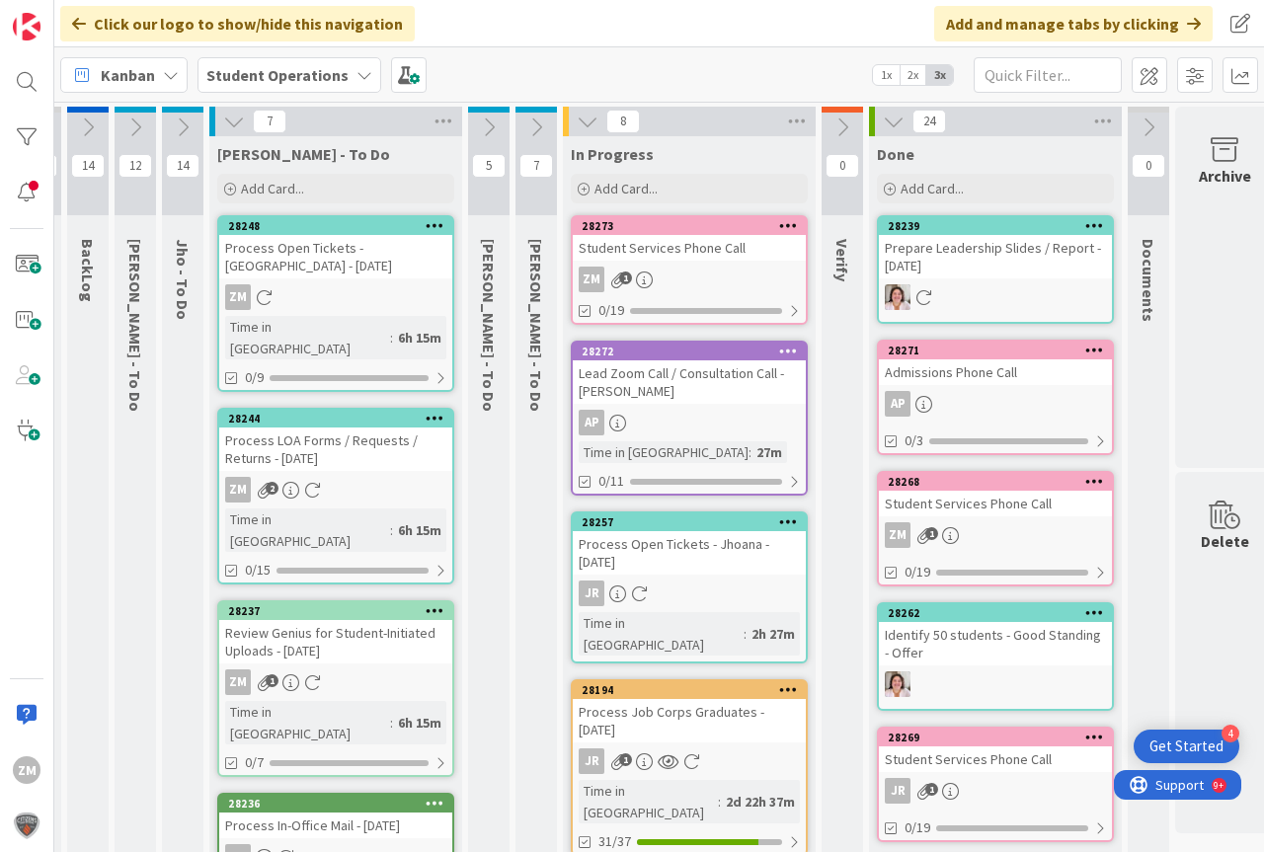
click at [728, 267] on link "28273 Move to Top Move to Bottom Assign Labels... Assign Tokens... Link Card...…" at bounding box center [689, 270] width 237 height 110
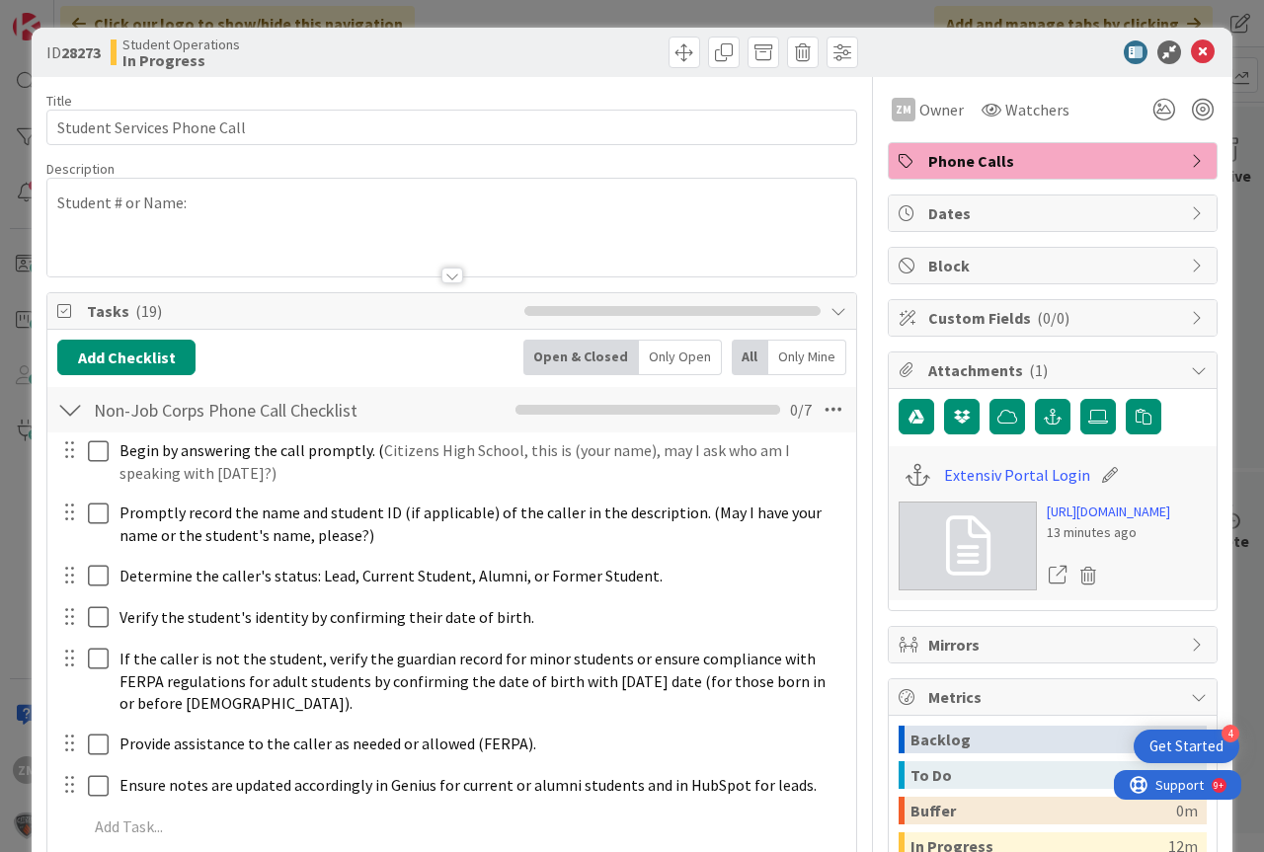
click at [224, 209] on div "Student # or Name:" at bounding box center [451, 228] width 809 height 98
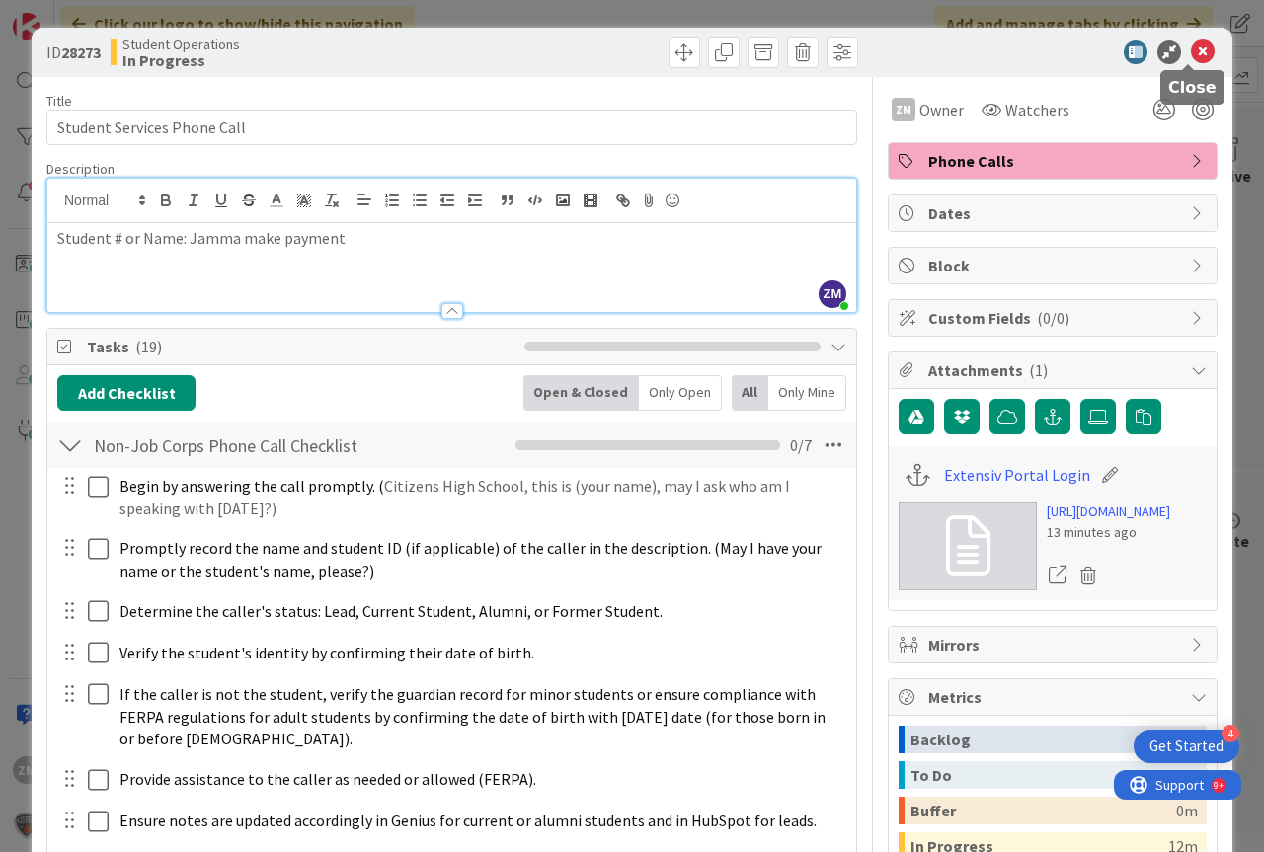
click at [1191, 47] on icon at bounding box center [1203, 52] width 24 height 24
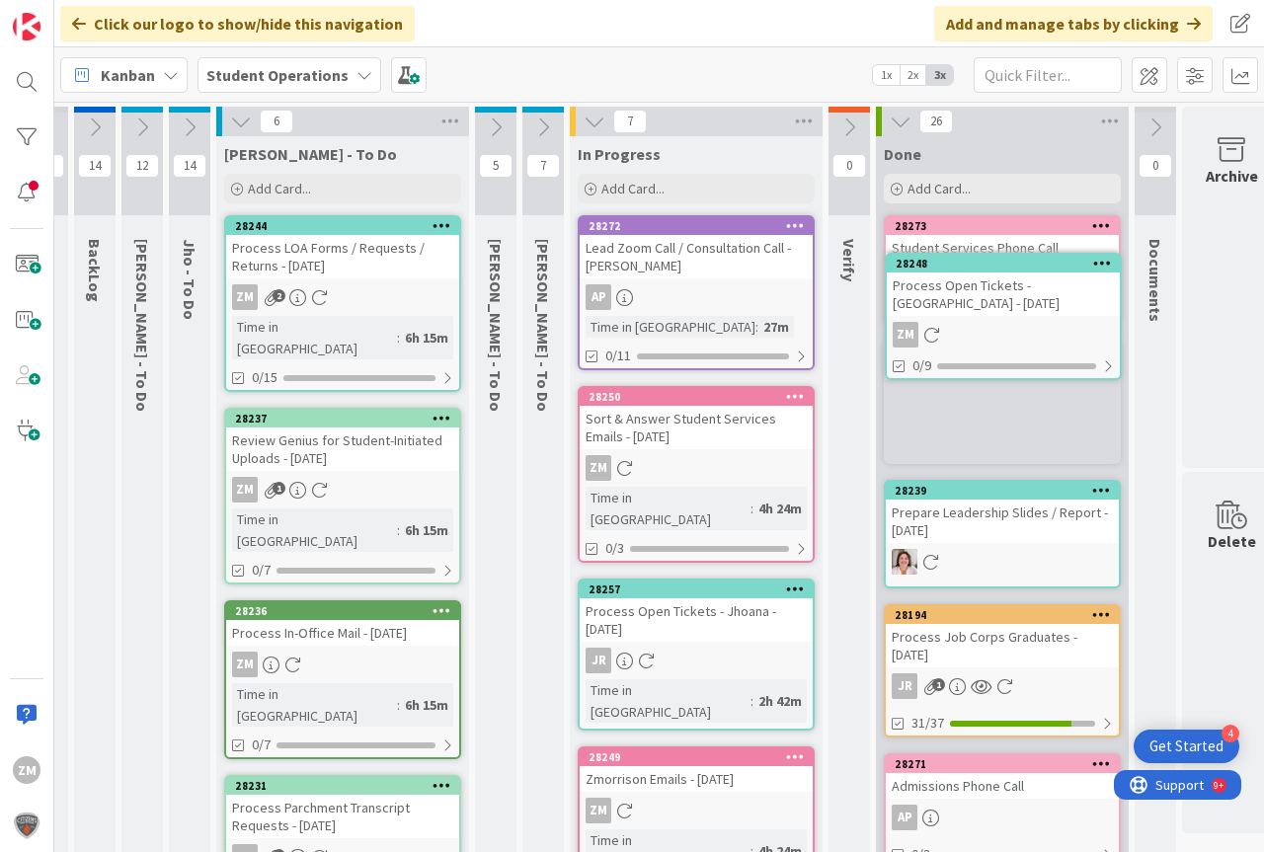
scroll to position [0, 42]
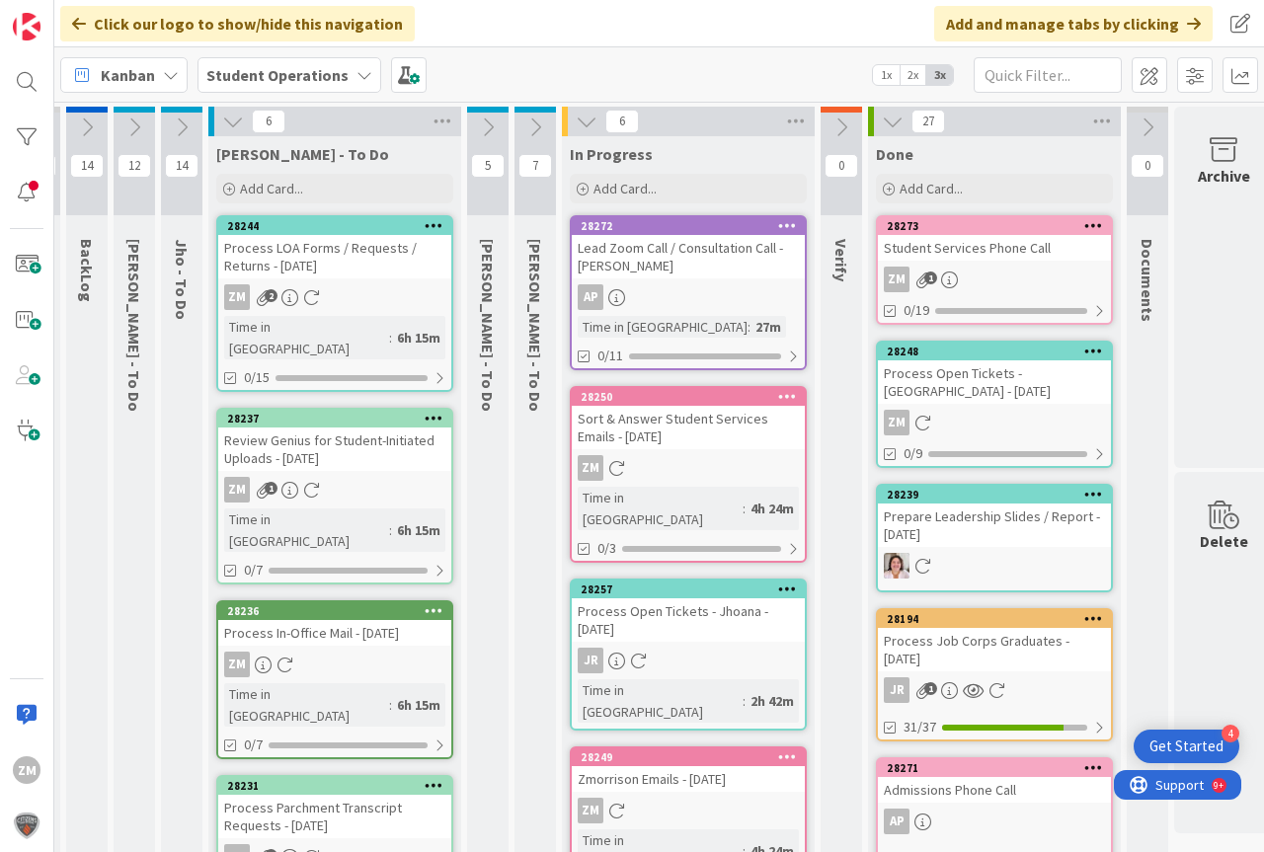
click at [281, 431] on div "Review Genius for Student-Initiated Uploads - [DATE]" at bounding box center [334, 449] width 233 height 43
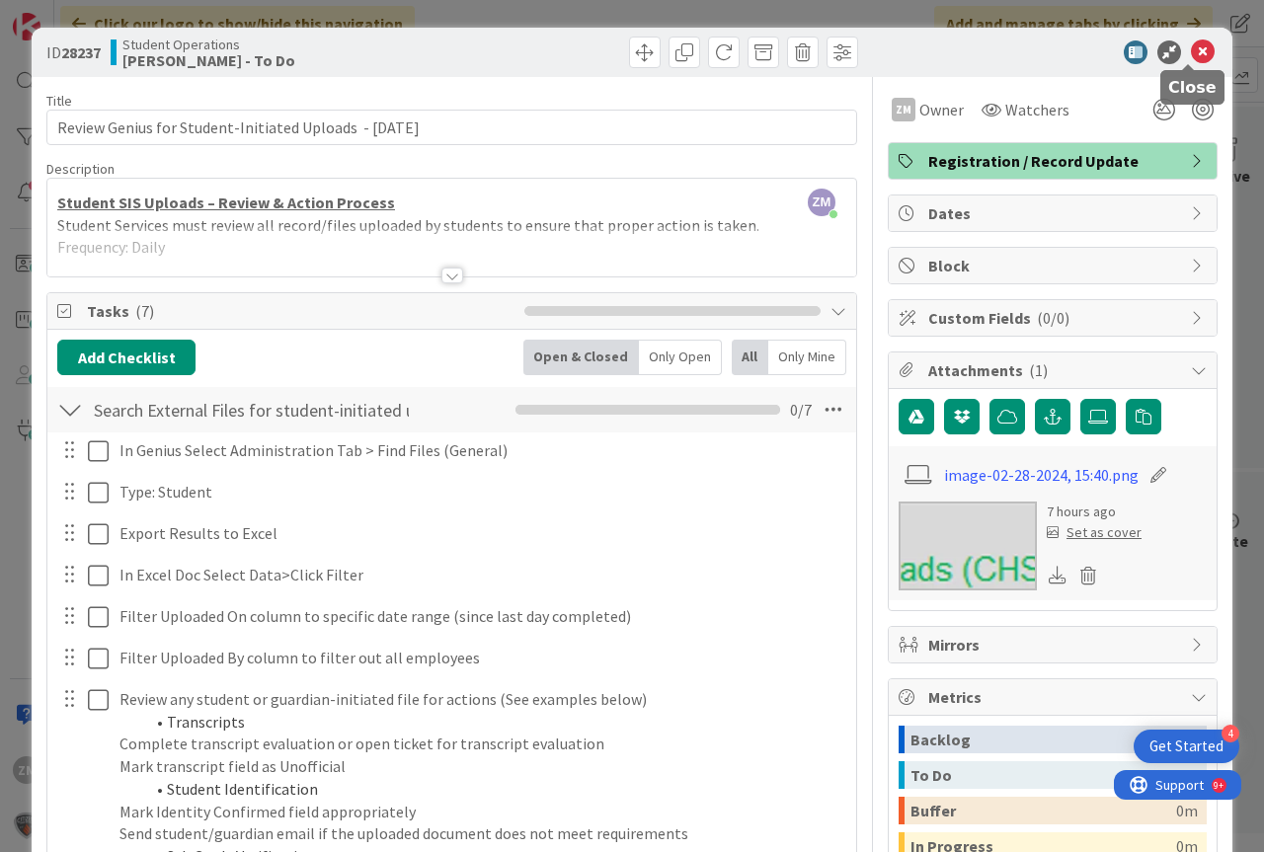
click at [1191, 48] on icon at bounding box center [1203, 52] width 24 height 24
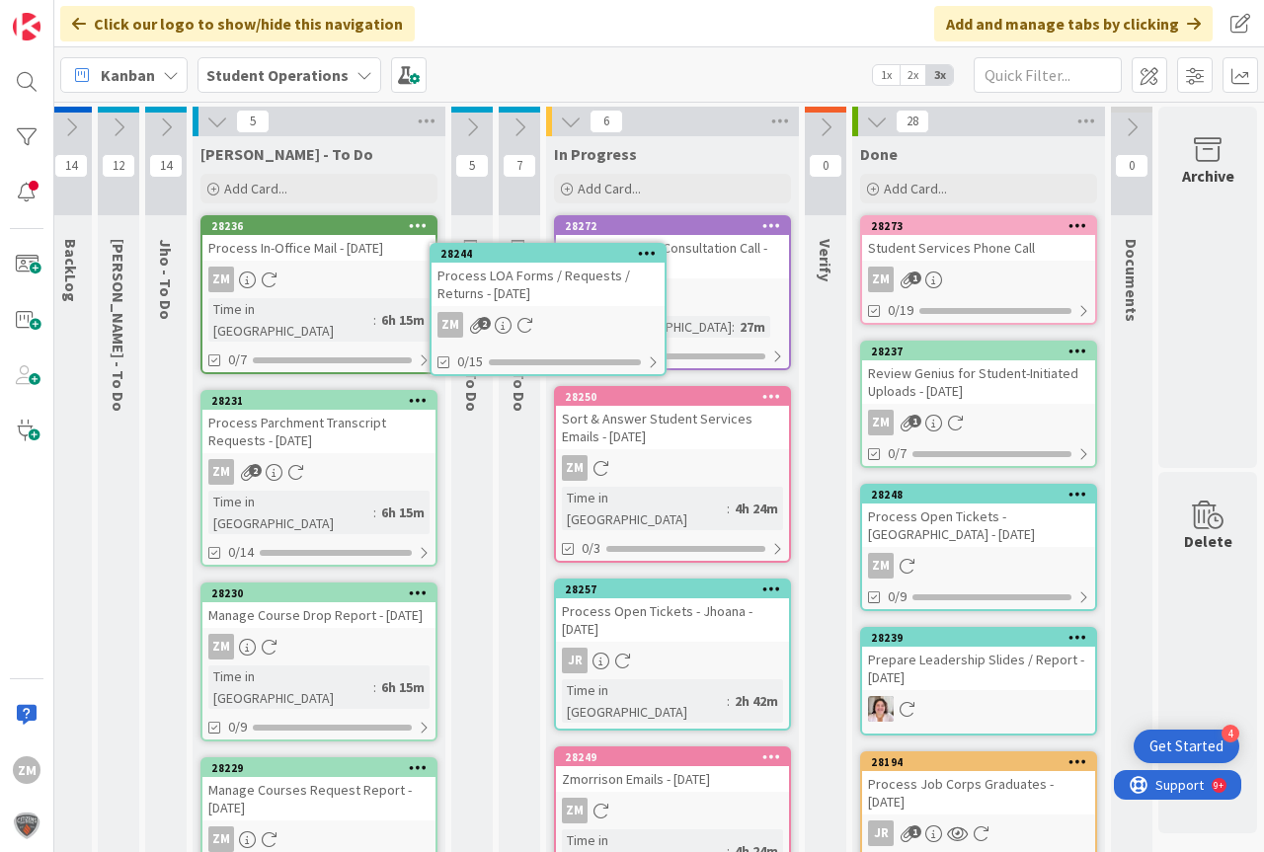
scroll to position [0, 47]
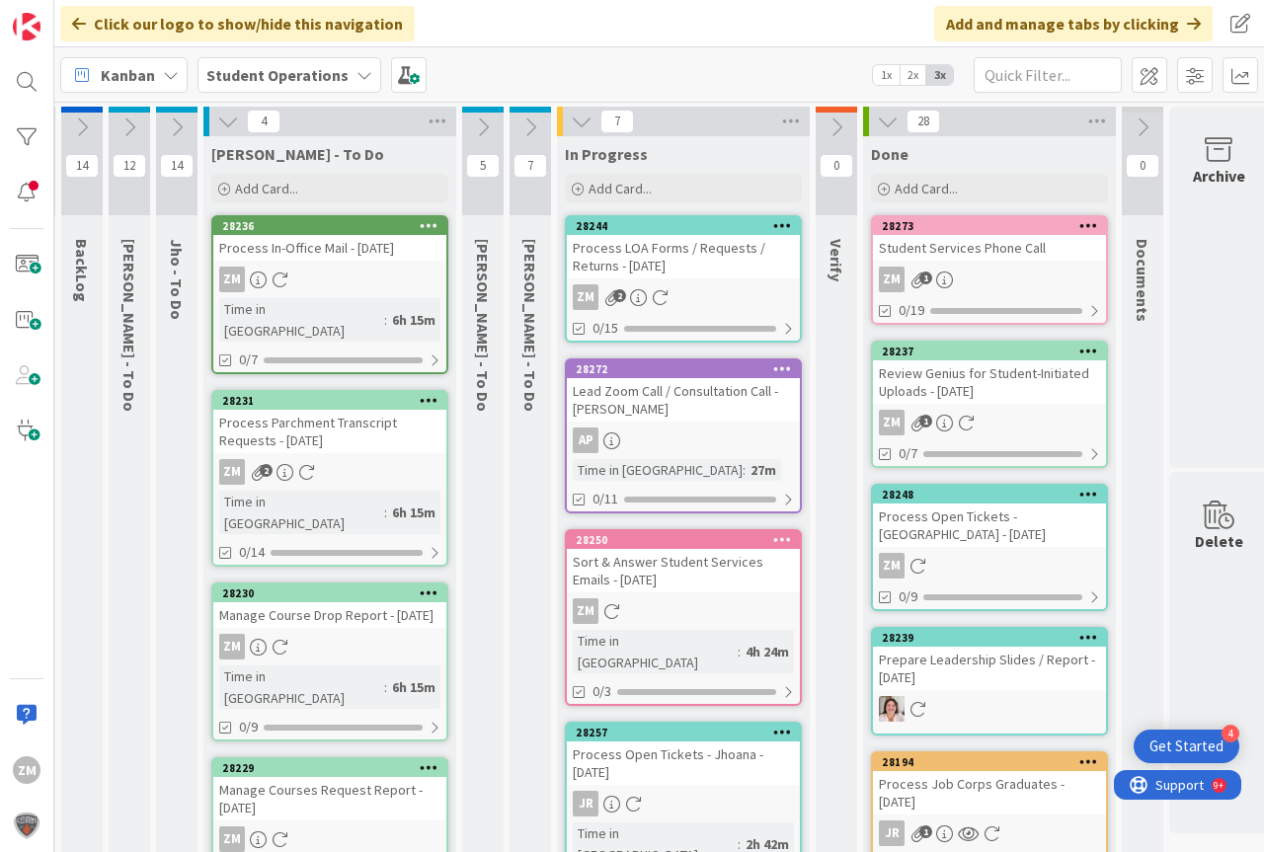
click at [667, 285] on div "ZM 2" at bounding box center [683, 297] width 233 height 26
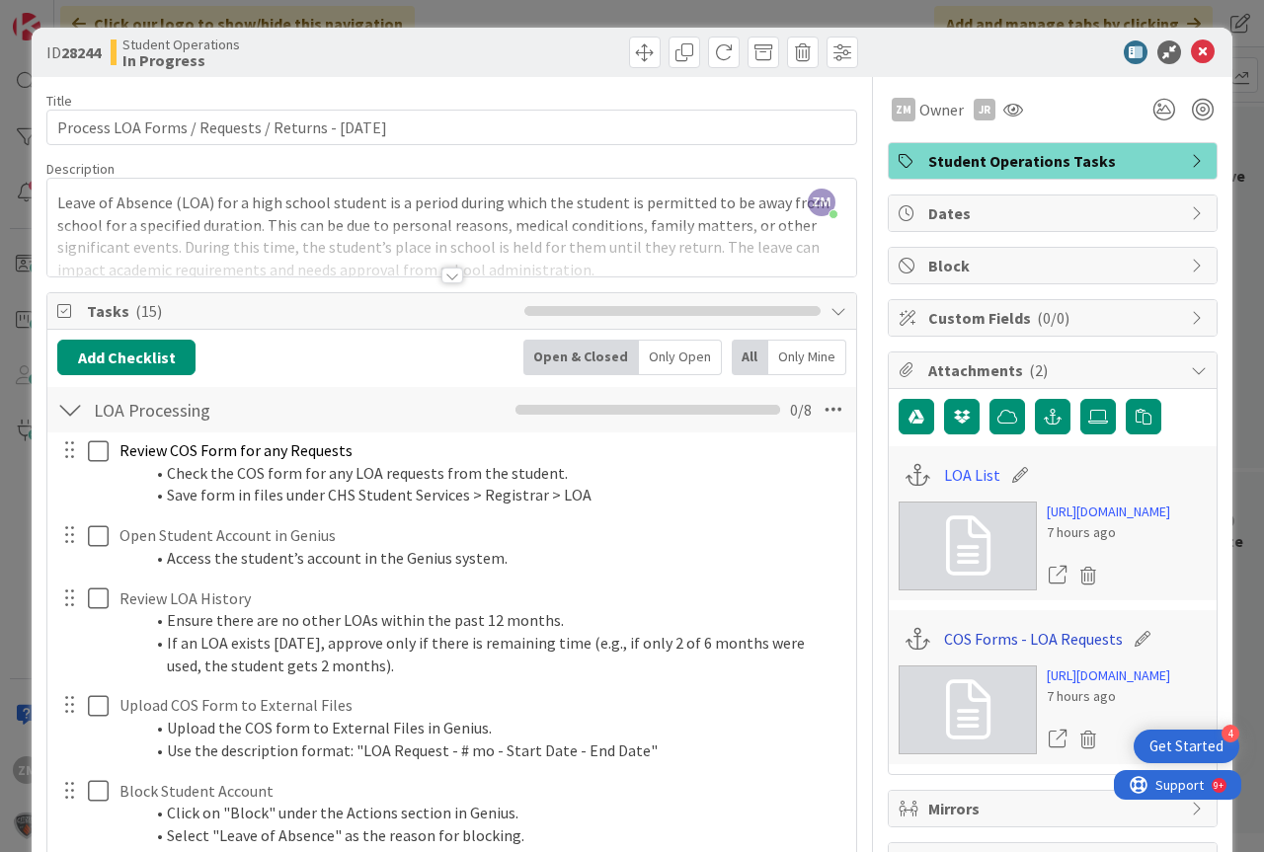
click at [1058, 651] on link "COS Forms - LOA Requests" at bounding box center [1033, 639] width 179 height 24
click at [949, 478] on link "LOA List" at bounding box center [972, 475] width 56 height 24
click at [1191, 45] on icon at bounding box center [1203, 52] width 24 height 24
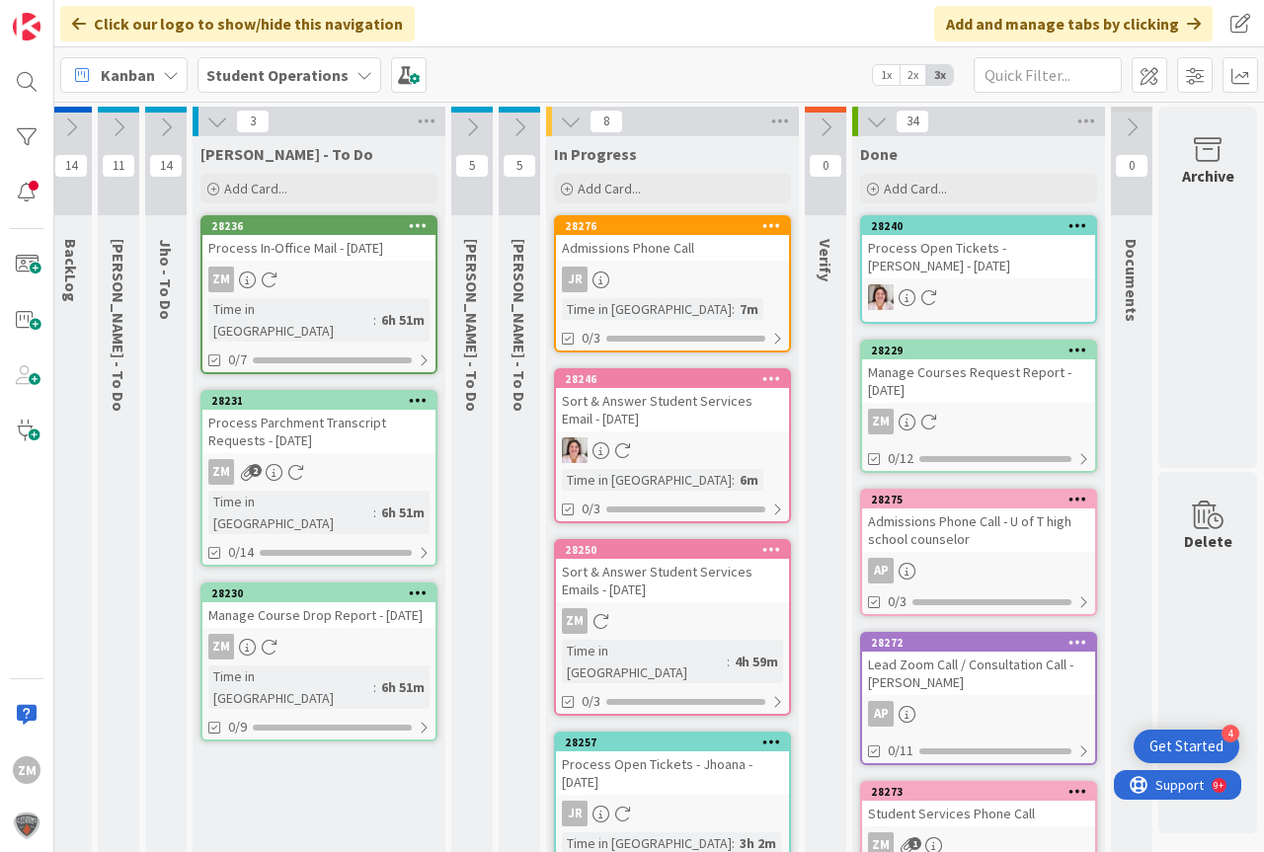
scroll to position [0, 46]
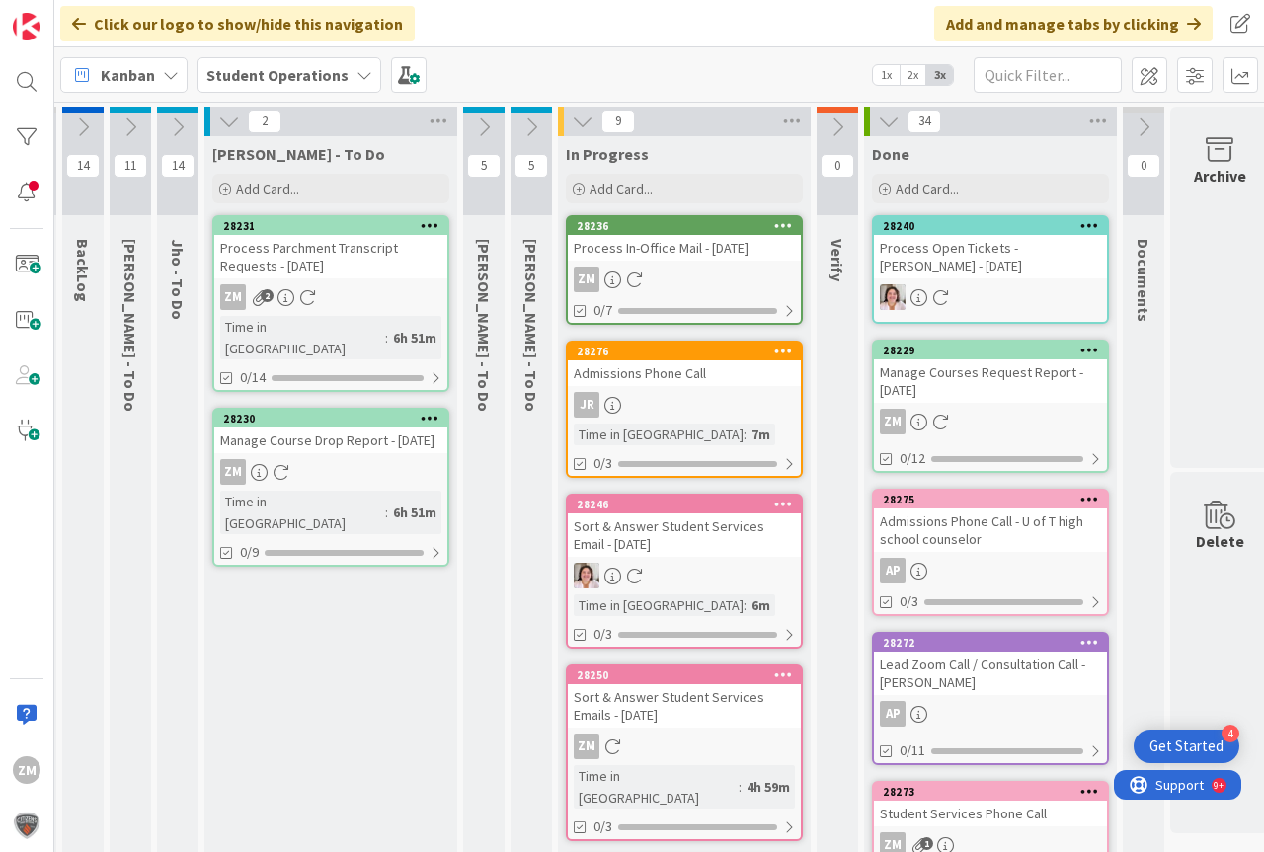
click at [176, 126] on icon at bounding box center [178, 128] width 22 height 22
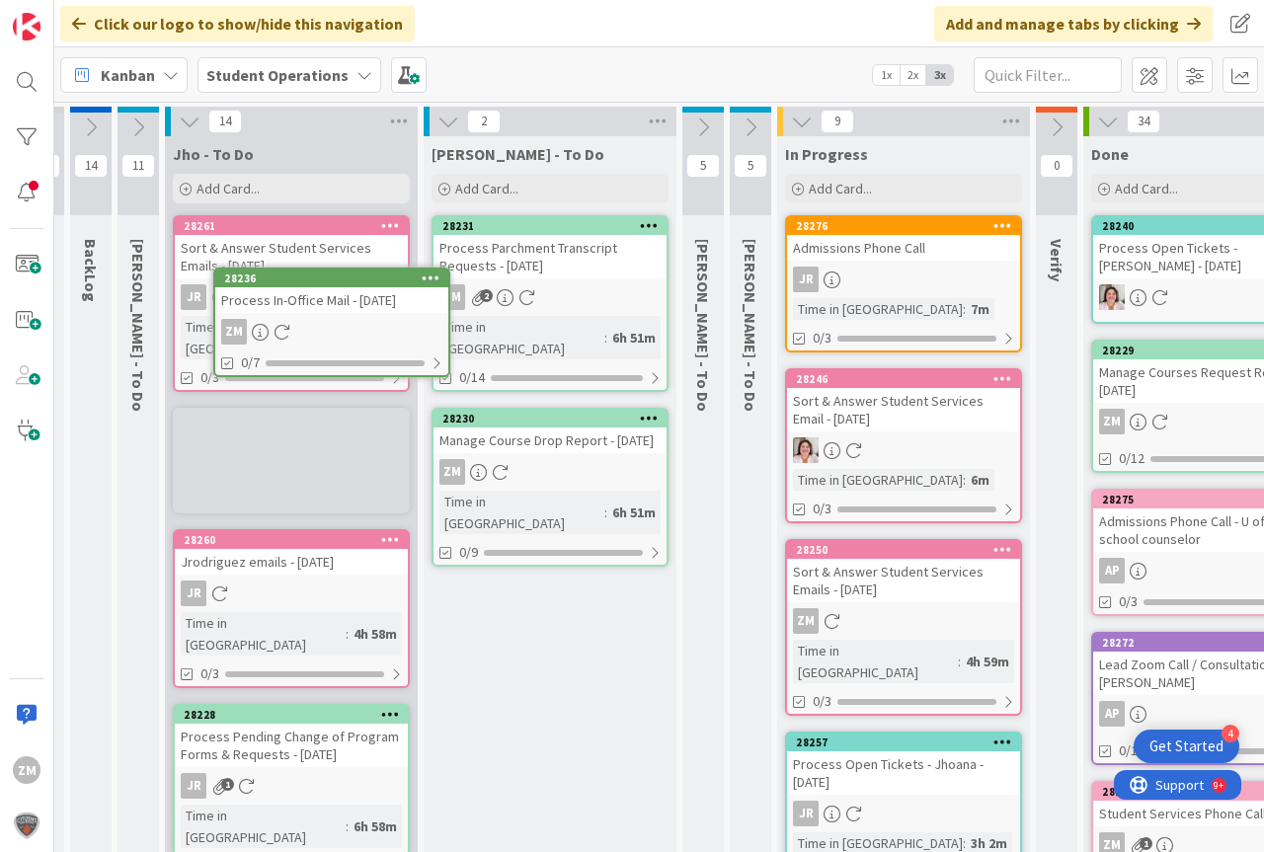
scroll to position [0, 0]
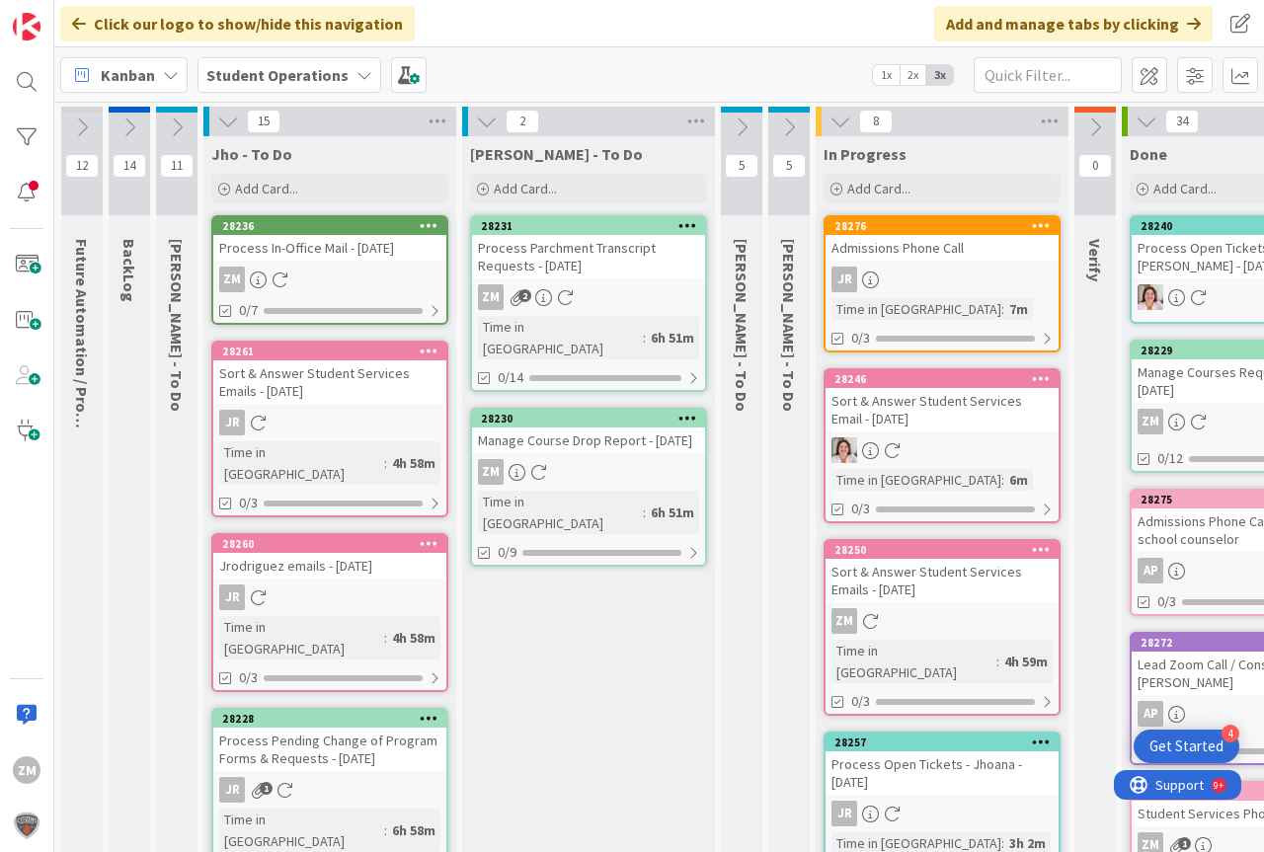
click at [228, 119] on icon at bounding box center [228, 122] width 22 height 22
